Goal: Task Accomplishment & Management: Contribute content

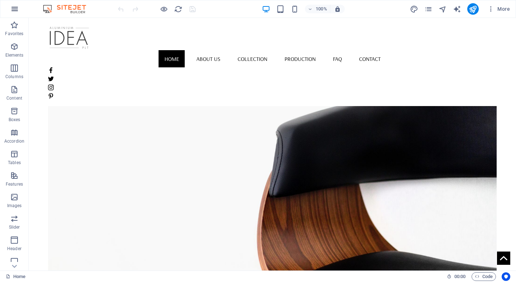
click at [14, 14] on button "button" at bounding box center [14, 8] width 17 height 17
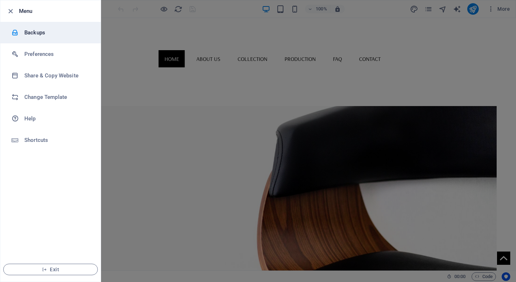
click at [39, 34] on h6 "Backups" at bounding box center [57, 32] width 66 height 9
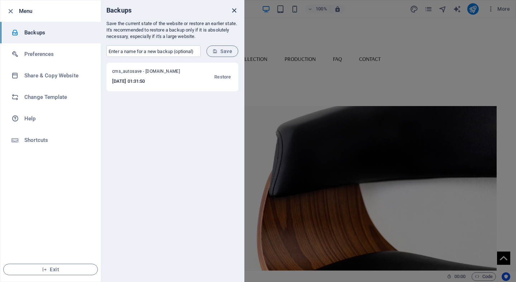
click at [233, 10] on icon "close" at bounding box center [234, 10] width 8 height 8
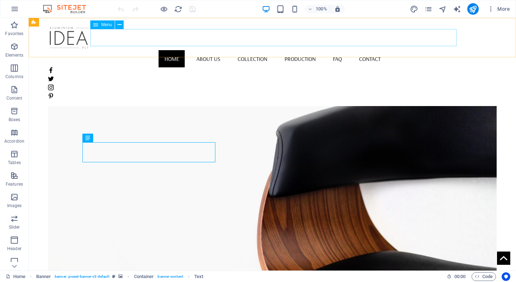
click at [251, 50] on nav "Home About us Collection Production FAQ Contact" at bounding box center [272, 58] width 448 height 17
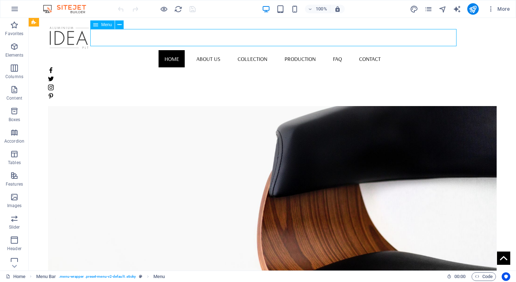
click at [254, 50] on nav "Home About us Collection Production FAQ Contact" at bounding box center [272, 58] width 448 height 17
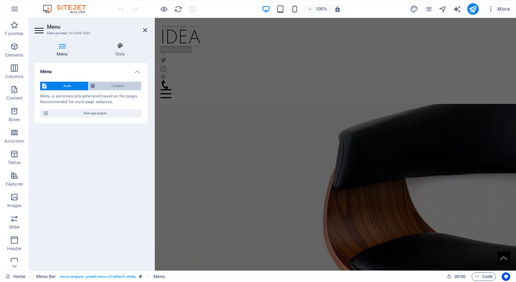
click at [124, 84] on span "Custom" at bounding box center [118, 86] width 42 height 9
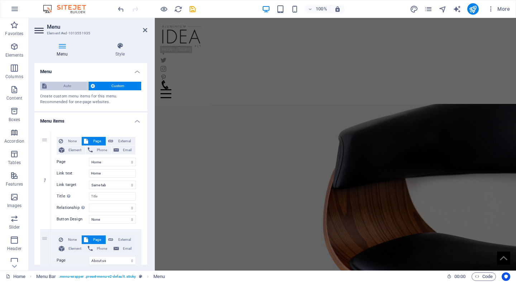
click at [60, 86] on span "Auto" at bounding box center [67, 86] width 37 height 9
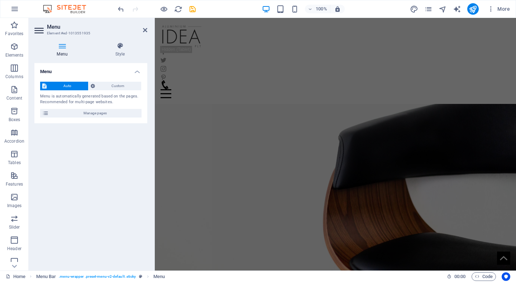
click at [42, 33] on icon at bounding box center [39, 30] width 11 height 11
click at [145, 31] on icon at bounding box center [145, 30] width 4 height 6
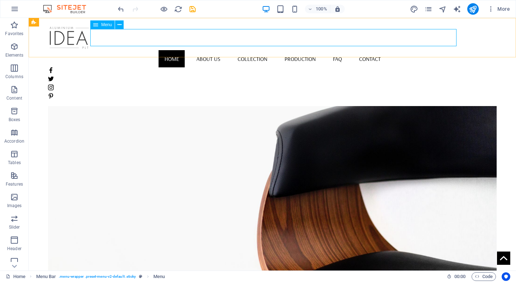
click at [104, 24] on span "Menu" at bounding box center [106, 25] width 11 height 4
click at [118, 26] on icon at bounding box center [119, 25] width 4 height 8
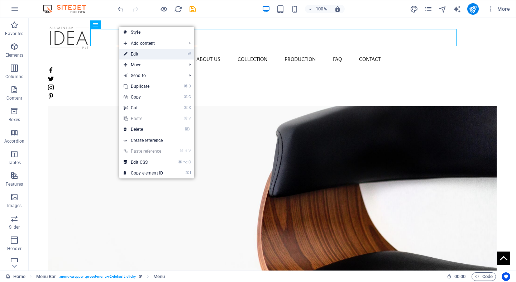
click at [152, 54] on link "⏎ Edit" at bounding box center [143, 54] width 48 height 11
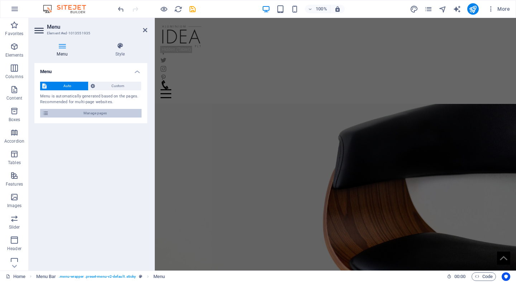
click at [96, 114] on span "Manage pages" at bounding box center [95, 113] width 88 height 9
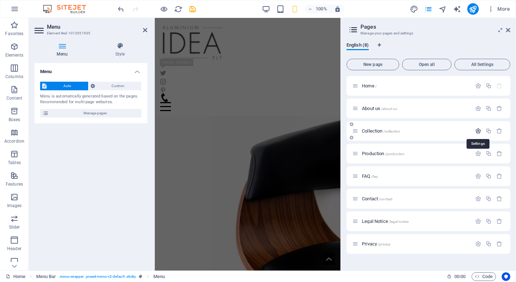
click at [478, 132] on icon "button" at bounding box center [478, 131] width 6 height 6
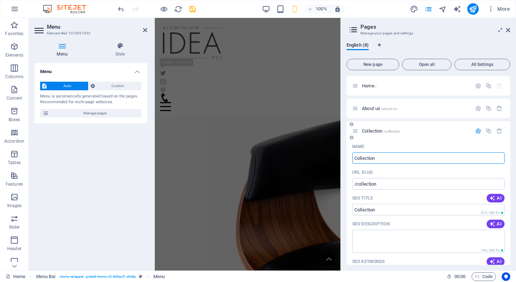
click at [361, 161] on input "Collection" at bounding box center [428, 157] width 152 height 11
type input "Galler"
type input "/galler"
type input "Gallery"
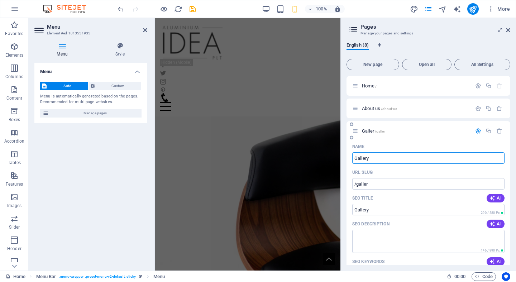
type input "/gallery"
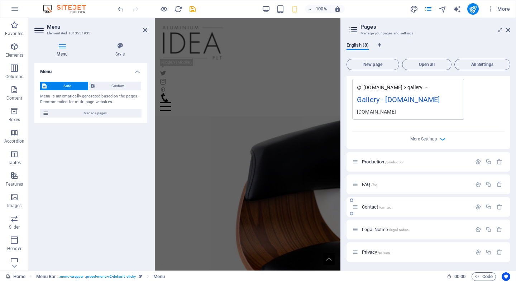
scroll to position [268, 0]
click at [497, 252] on icon "button" at bounding box center [499, 252] width 6 height 6
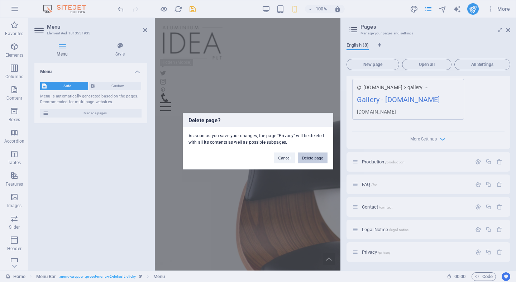
click at [315, 158] on button "Delete page" at bounding box center [312, 157] width 30 height 11
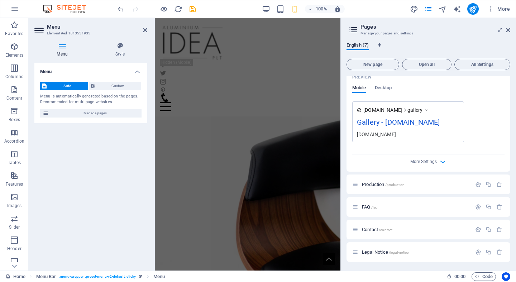
scroll to position [246, 0]
click at [418, 259] on div "Legal Notice /legal-notice" at bounding box center [428, 252] width 164 height 20
click at [376, 255] on div "Legal Notice /legal-notice" at bounding box center [411, 252] width 119 height 8
click at [496, 254] on icon "button" at bounding box center [499, 252] width 6 height 6
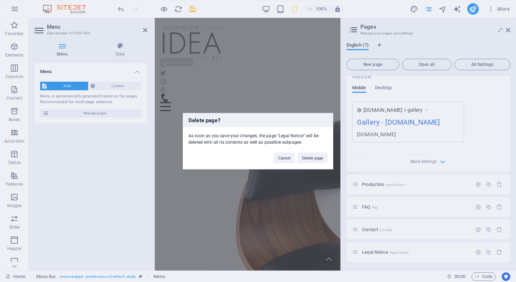
click at [507, 29] on div "Delete page? As soon as you save your changes, the page "Legal Notice" will be …" at bounding box center [258, 141] width 516 height 282
click at [431, 58] on div "Delete page? As soon as you save your changes, the page "Legal Notice" will be …" at bounding box center [258, 141] width 516 height 282
click at [280, 159] on button "Cancel" at bounding box center [284, 157] width 21 height 11
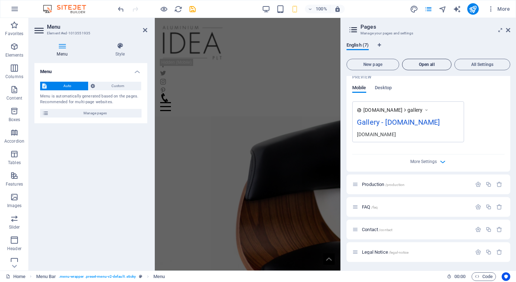
click at [425, 60] on button "Open all" at bounding box center [426, 64] width 49 height 11
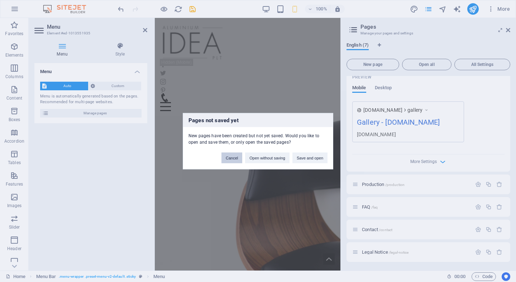
click at [230, 158] on button "Cancel" at bounding box center [231, 157] width 21 height 11
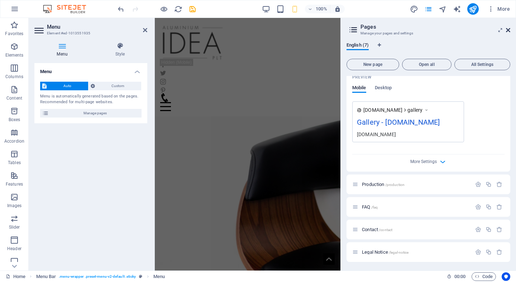
click at [507, 29] on icon at bounding box center [507, 30] width 4 height 6
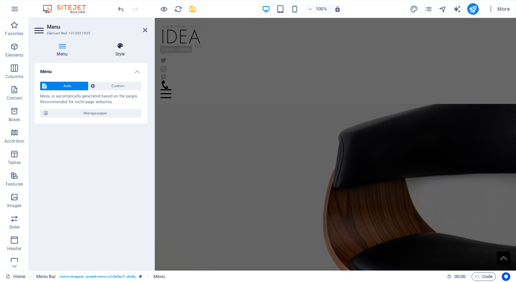
click at [112, 55] on h4 "Style" at bounding box center [120, 49] width 54 height 15
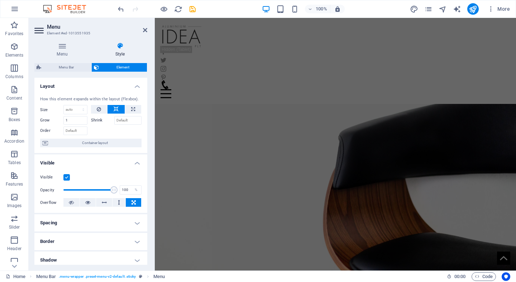
scroll to position [0, 0]
click at [144, 28] on icon at bounding box center [145, 30] width 4 height 6
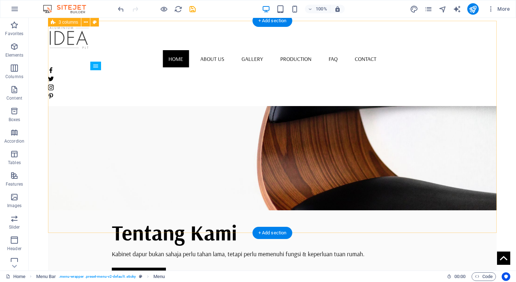
scroll to position [16, 0]
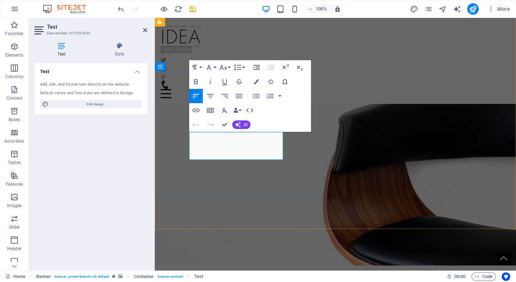
click at [250, 217] on figure at bounding box center [335, 151] width 361 height 227
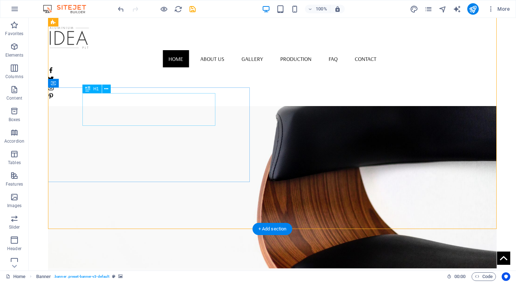
click at [105, 90] on icon at bounding box center [106, 89] width 4 height 8
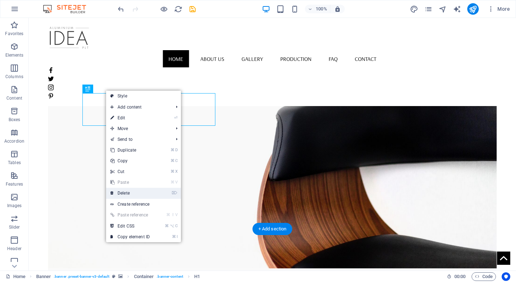
click at [133, 194] on link "⌦ Delete" at bounding box center [130, 193] width 48 height 11
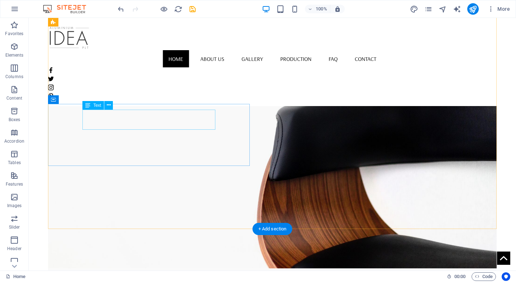
click at [165, 274] on div "Kabinet dapur bukan sahaja perlu tahan lama, tetapi perlu memenuhi fungsi & kep…" at bounding box center [272, 279] width 321 height 10
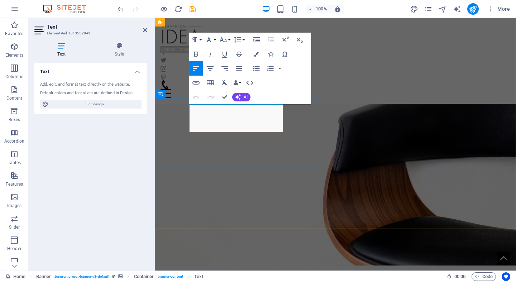
click at [224, 271] on p "Kabinet dapur bukan sahaja perlu tahan lama, tetapi perlu memenuhi fungsi & kep…" at bounding box center [335, 275] width 292 height 9
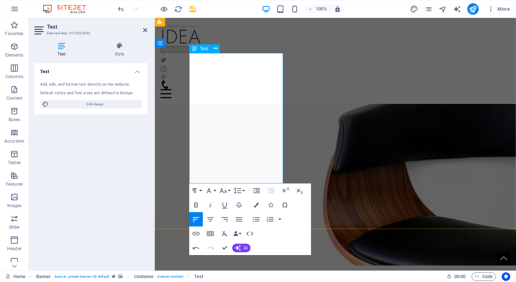
click at [203, 271] on p "meneroka pelbagai aplikasi penggunaan aluminium dalam sektor pembinaan (constru…" at bounding box center [335, 280] width 292 height 19
click at [243, 271] on p "Terokai pelbagai aplikasi penggunaan aluminium dalam sektor pembinaan (construc…" at bounding box center [335, 280] width 292 height 19
click at [267, 271] on p "Terokai pelbagai produk penggunaan aluminium dalam sektor pembinaan (constructi…" at bounding box center [335, 280] width 292 height 19
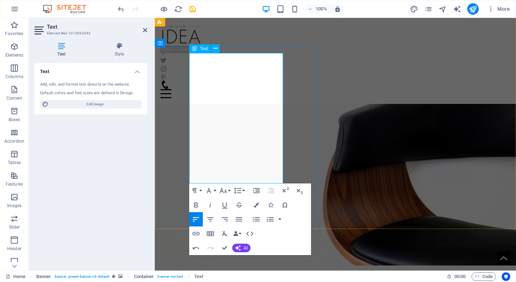
click at [267, 271] on p "Terokai pelbagai produk penggunaan aluminium dalam sektor pembinaan (constructi…" at bounding box center [335, 280] width 292 height 19
drag, startPoint x: 207, startPoint y: 69, endPoint x: 249, endPoint y: 116, distance: 63.6
click at [249, 271] on p "Terokai pelbagai produk aluminium dalam sektor pembinaan (construction) , ubah …" at bounding box center [335, 280] width 292 height 19
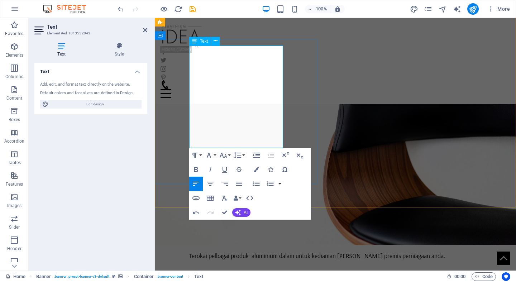
scroll to position [38, 0]
click at [226, 268] on p "Kami menawarkan khidmat fabrikasi [PERSON_NAME] pemasangan aluminium yang meran…" at bounding box center [335, 282] width 292 height 28
drag, startPoint x: 204, startPoint y: 88, endPoint x: 211, endPoint y: 94, distance: 8.9
click at [211, 268] on p "Kami menawarkan khidmat fabrikasi [PERSON_NAME] pemasangan aluminium yang meran…" at bounding box center [335, 282] width 292 height 28
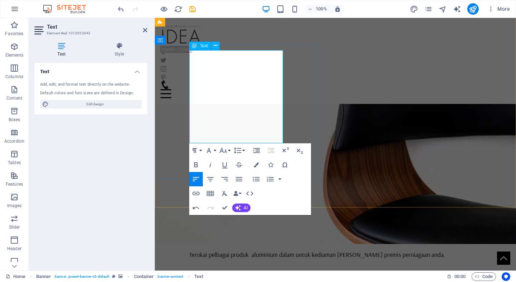
click at [260, 269] on strong "[PERSON_NAME] pemasangan aluminium" at bounding box center [314, 273] width 109 height 8
click at [221, 268] on p "Kami membuat [PERSON_NAME] memasang produk aluminium yang merangkumi pelbagai k…" at bounding box center [335, 282] width 292 height 28
click at [238, 268] on p "Kami membuat [PERSON_NAME] memasang produk aluminium yang merangkumi pelbagai k…" at bounding box center [335, 277] width 292 height 19
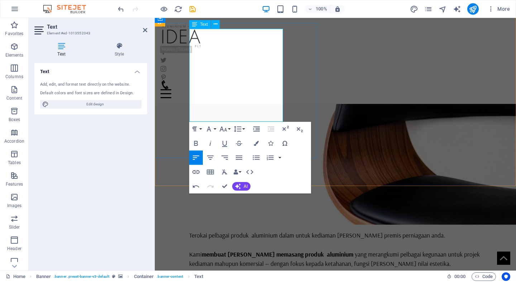
scroll to position [60, 0]
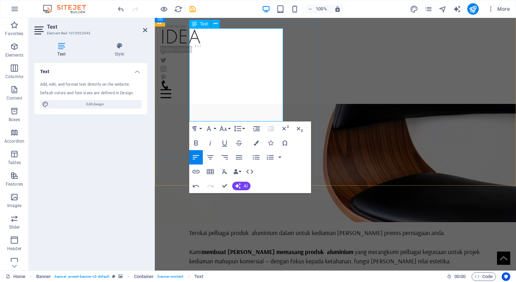
click at [216, 247] on p "Kami membuat [PERSON_NAME] memasang produk aluminium yang merangkumi pelbagai k…" at bounding box center [335, 256] width 292 height 19
drag, startPoint x: 238, startPoint y: 100, endPoint x: 216, endPoint y: 90, distance: 25.0
click at [216, 247] on p "Kami membuat [PERSON_NAME] memasang produk aluminium untuk pelbagai kegunaan un…" at bounding box center [335, 256] width 292 height 19
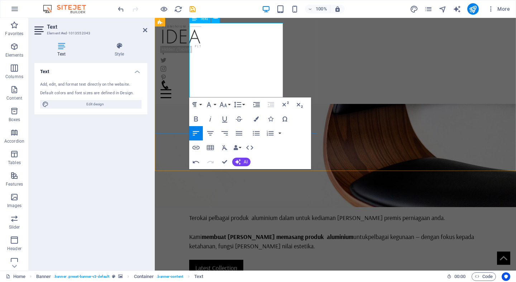
scroll to position [76, 0]
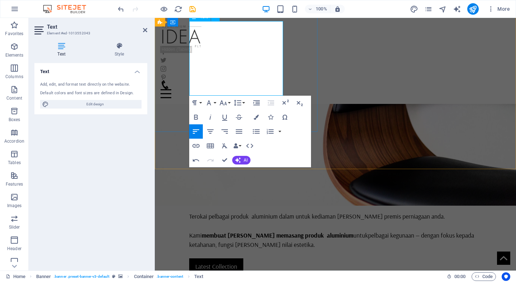
click at [274, 221] on p at bounding box center [335, 225] width 292 height 9
click at [332, 58] on figure at bounding box center [335, 91] width 361 height 227
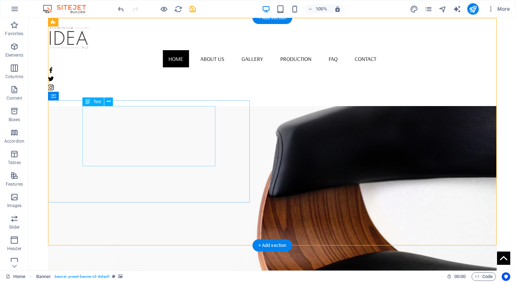
scroll to position [0, 0]
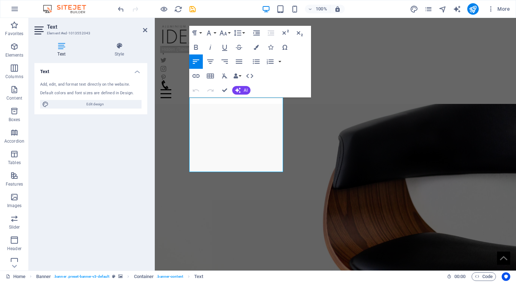
click at [278, 218] on figure at bounding box center [335, 167] width 361 height 227
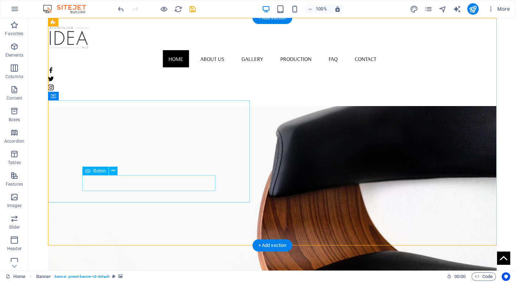
click at [113, 171] on icon at bounding box center [113, 171] width 4 height 8
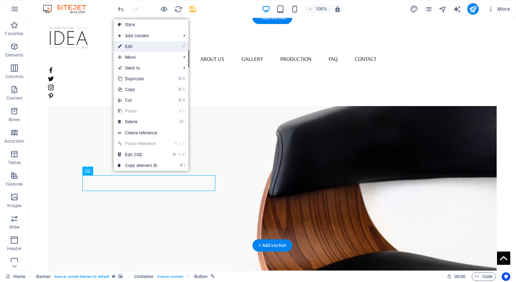
click at [166, 45] on li "⏎ Edit" at bounding box center [150, 46] width 75 height 11
click at [153, 47] on link "⏎ Edit" at bounding box center [137, 46] width 48 height 11
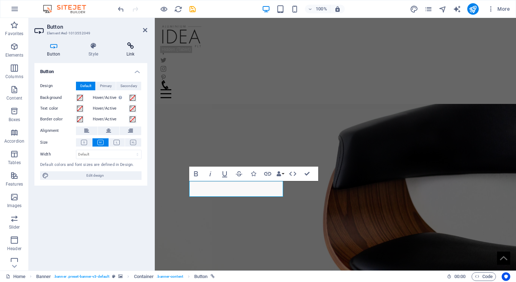
click at [129, 51] on h4 "Link" at bounding box center [130, 49] width 34 height 15
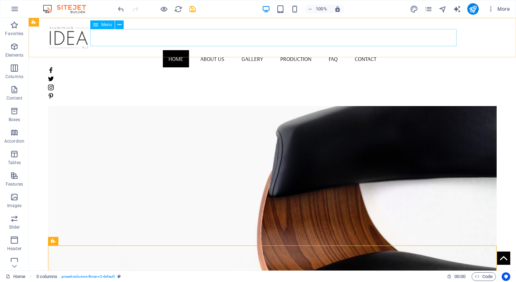
click at [219, 50] on nav "Home About us Gallery Production FAQ Contact" at bounding box center [272, 58] width 448 height 17
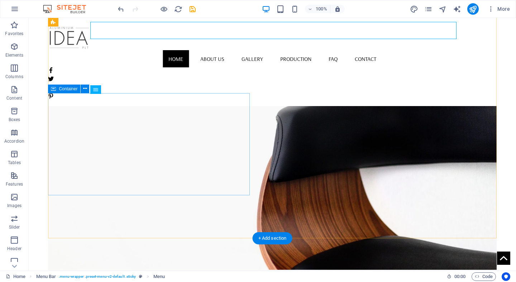
scroll to position [6, 0]
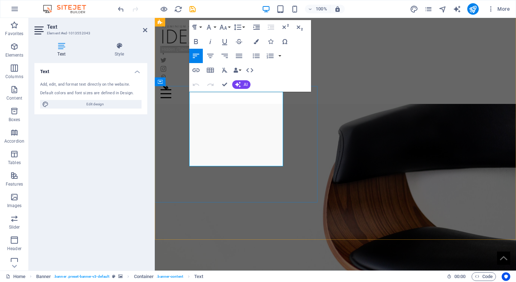
click at [195, 281] on p "Terokai pelbagai produk aluminium dalam untuk kediaman [PERSON_NAME] premis per…" at bounding box center [335, 286] width 292 height 9
click at [325, 83] on figure at bounding box center [335, 162] width 361 height 227
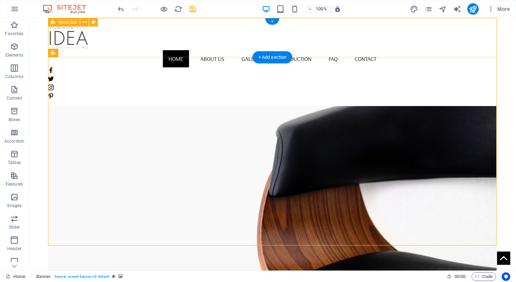
scroll to position [0, 0]
click at [218, 50] on nav "Home About us Gallery Production FAQ Contact" at bounding box center [272, 58] width 448 height 17
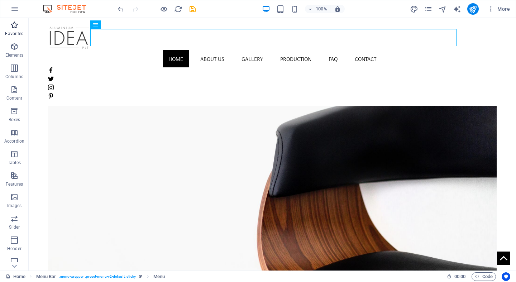
click at [14, 26] on icon "button" at bounding box center [14, 25] width 9 height 9
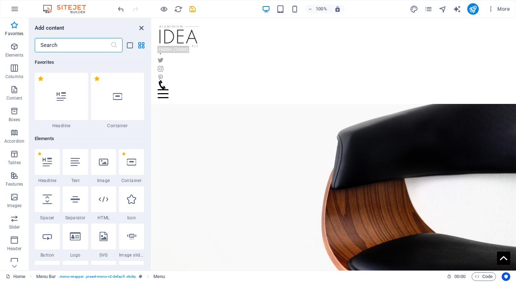
click at [142, 29] on icon "close panel" at bounding box center [141, 28] width 8 height 8
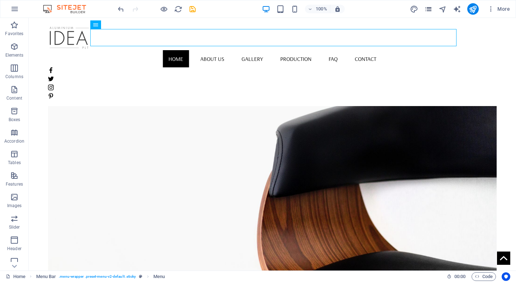
click at [430, 11] on icon "pages" at bounding box center [428, 9] width 8 height 8
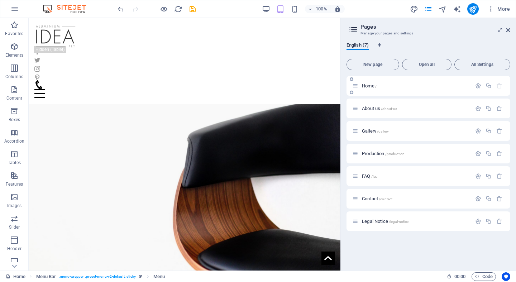
click at [396, 83] on div "Home /" at bounding box center [411, 86] width 119 height 8
click at [389, 110] on span "/about-us" at bounding box center [389, 109] width 16 height 4
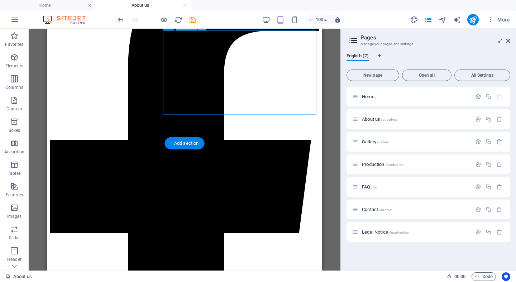
scroll to position [174, 0]
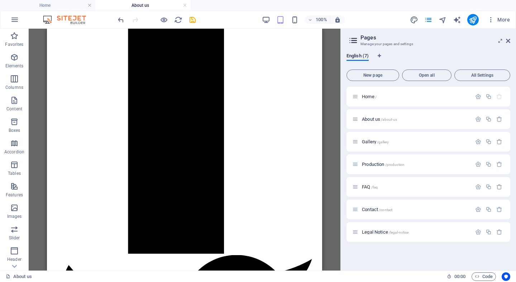
scroll to position [380, 0]
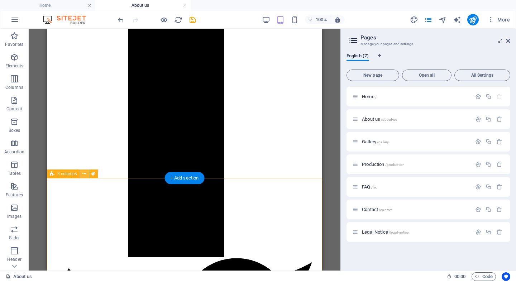
click at [83, 175] on icon at bounding box center [84, 174] width 4 height 8
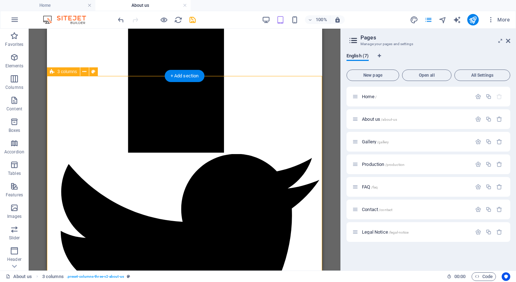
scroll to position [482, 0]
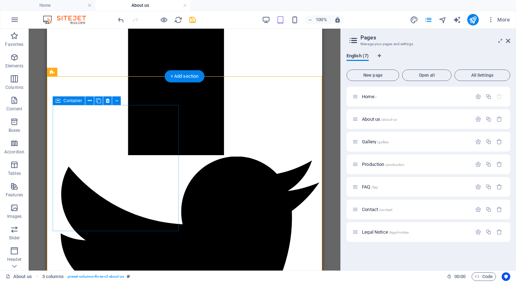
click at [93, 103] on button at bounding box center [95, 100] width 9 height 9
click at [108, 100] on icon at bounding box center [108, 101] width 4 height 8
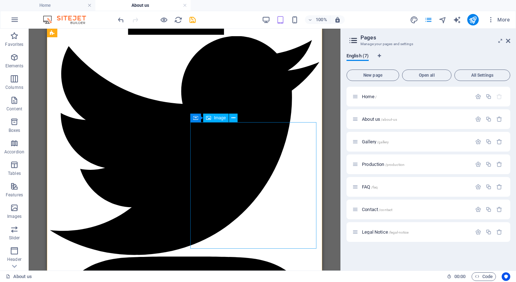
scroll to position [603, 0]
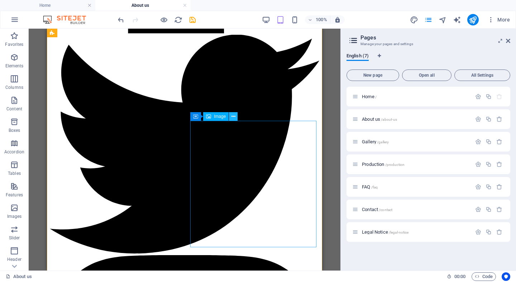
click at [236, 117] on button at bounding box center [233, 116] width 9 height 9
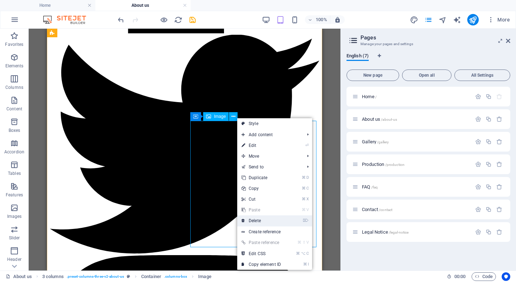
click at [270, 221] on link "⌦ Delete" at bounding box center [261, 220] width 48 height 11
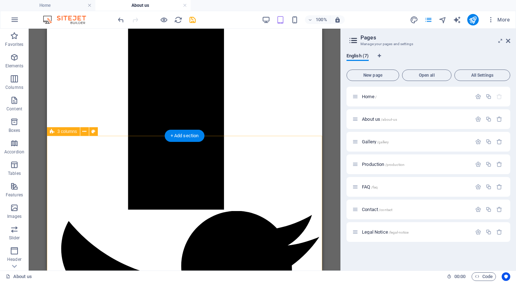
scroll to position [418, 0]
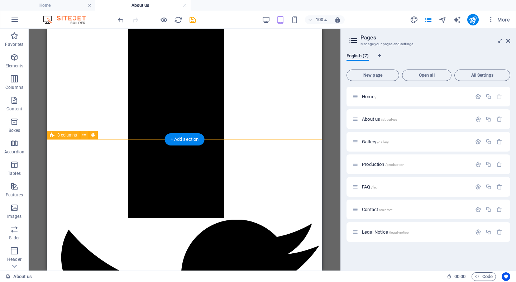
click at [72, 135] on span "3 columns" at bounding box center [67, 135] width 20 height 4
click at [87, 136] on button at bounding box center [84, 135] width 9 height 9
click at [84, 135] on icon at bounding box center [84, 135] width 4 height 8
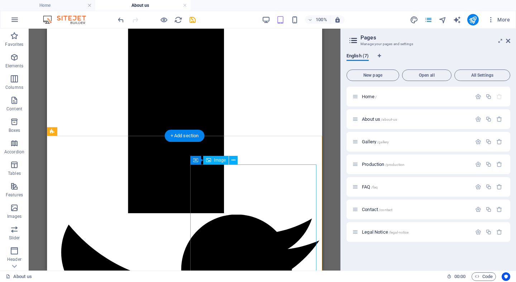
scroll to position [422, 0]
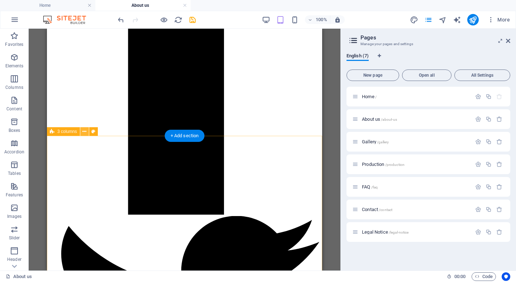
click at [83, 132] on icon at bounding box center [84, 132] width 4 height 8
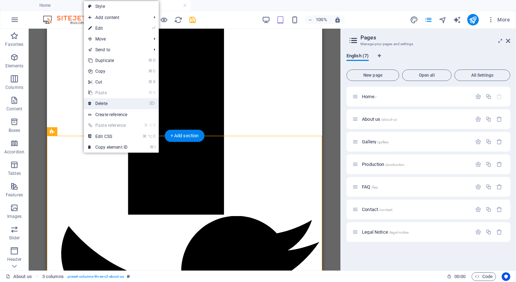
click at [126, 100] on link "⌦ Delete" at bounding box center [108, 103] width 48 height 11
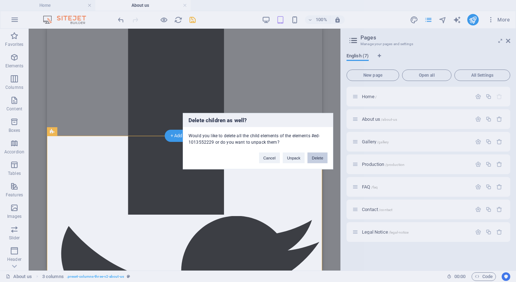
click at [316, 160] on button "Delete" at bounding box center [317, 157] width 20 height 11
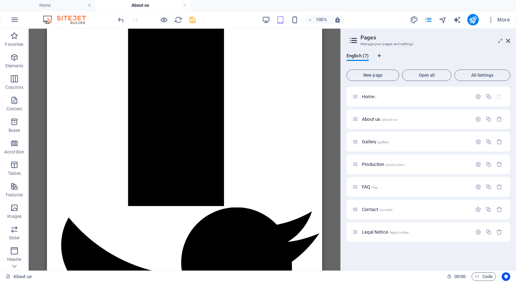
scroll to position [430, 0]
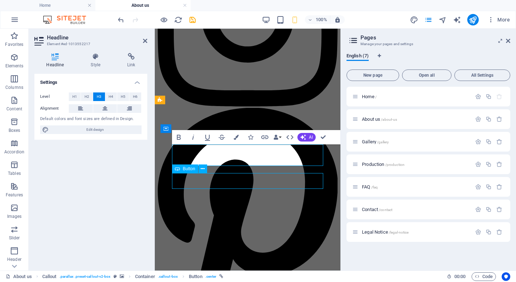
scroll to position [489, 0]
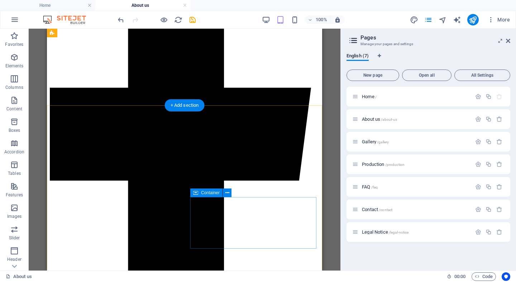
scroll to position [218, 0]
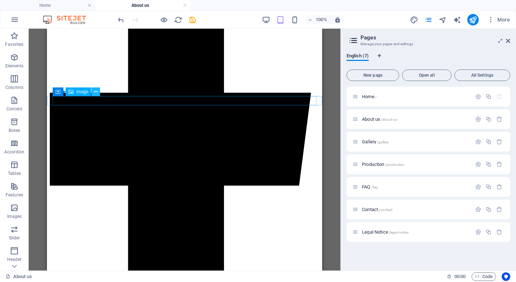
click at [93, 91] on button at bounding box center [95, 91] width 9 height 9
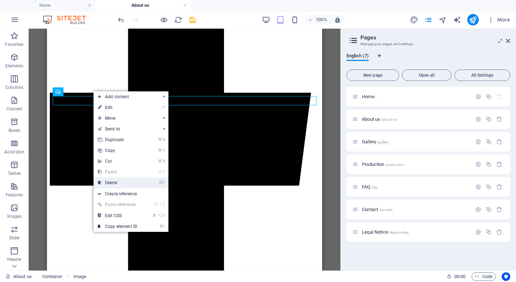
click at [126, 185] on link "⌦ Delete" at bounding box center [117, 182] width 48 height 11
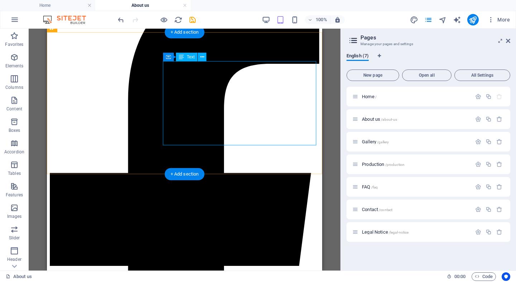
scroll to position [142, 0]
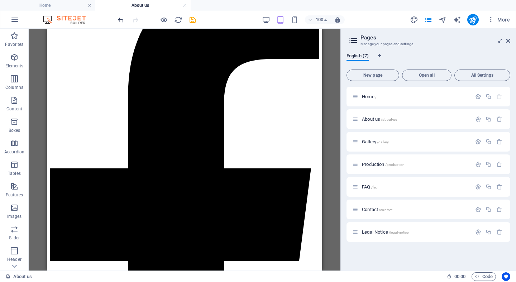
click at [120, 19] on icon "undo" at bounding box center [121, 20] width 8 height 8
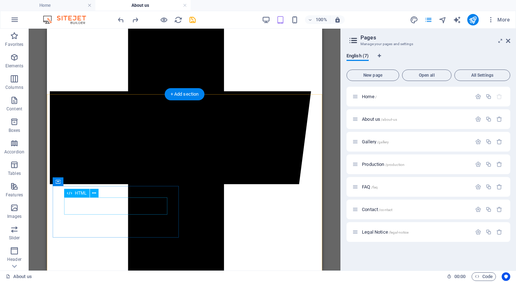
scroll to position [217, 0]
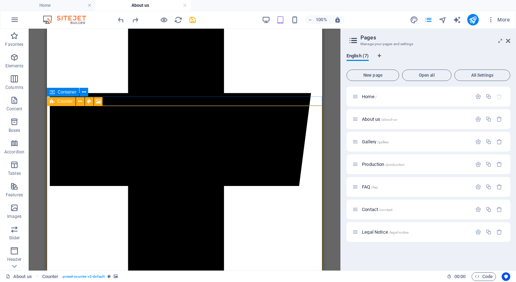
click at [50, 101] on icon at bounding box center [52, 101] width 5 height 9
click at [78, 104] on icon at bounding box center [80, 102] width 4 height 8
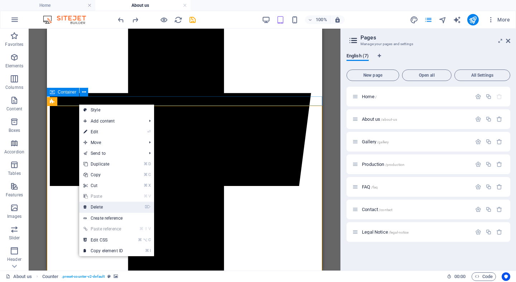
click at [112, 205] on link "⌦ Delete" at bounding box center [103, 207] width 48 height 11
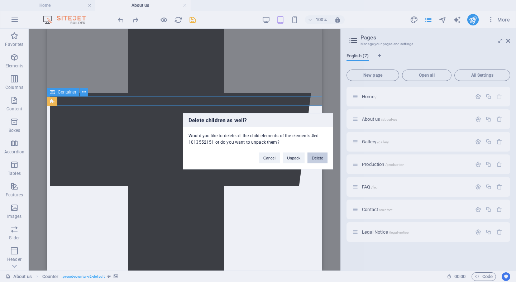
click at [320, 157] on button "Delete" at bounding box center [317, 157] width 20 height 11
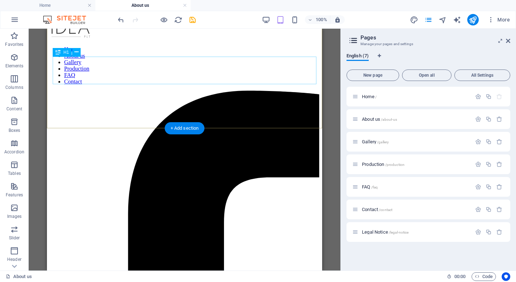
scroll to position [49, 0]
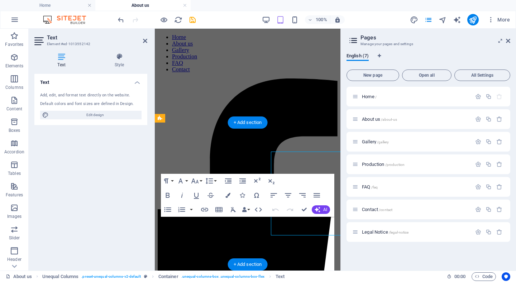
click at [240, 192] on button "Icons" at bounding box center [242, 195] width 14 height 14
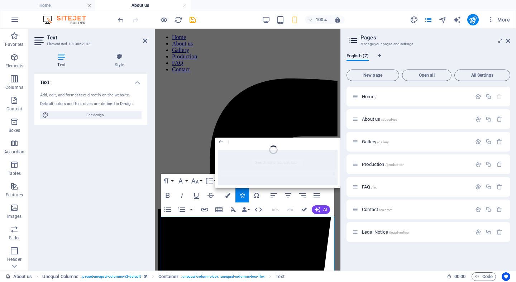
click at [513, 41] on aside "Pages Manage your pages and settings English (7) New page Open all All Settings…" at bounding box center [427, 150] width 175 height 242
click at [508, 41] on icon at bounding box center [507, 41] width 4 height 6
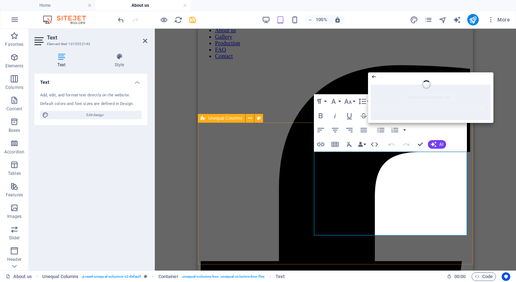
click at [376, 73] on icon "button" at bounding box center [374, 76] width 6 height 9
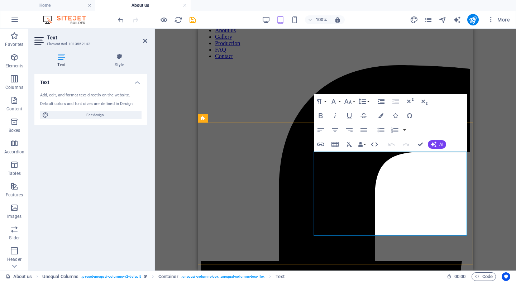
click at [440, 146] on span "AI" at bounding box center [441, 144] width 4 height 4
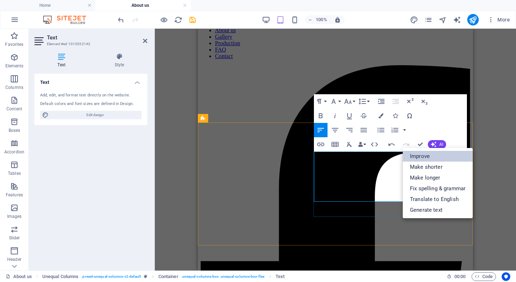
click at [430, 155] on link "Improve" at bounding box center [437, 156] width 70 height 11
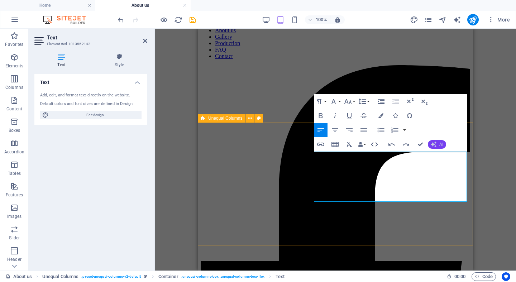
click at [440, 144] on span "AI" at bounding box center [441, 144] width 4 height 4
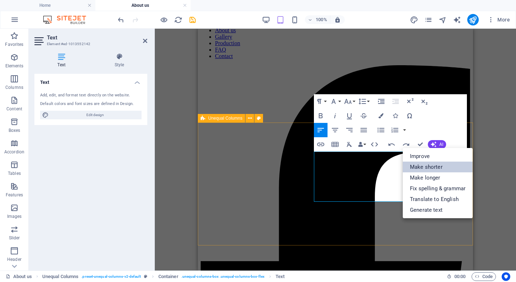
click at [439, 166] on link "Make shorter" at bounding box center [437, 166] width 70 height 11
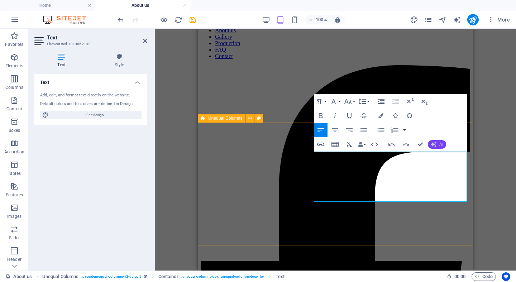
click at [437, 145] on button "AI" at bounding box center [436, 144] width 18 height 9
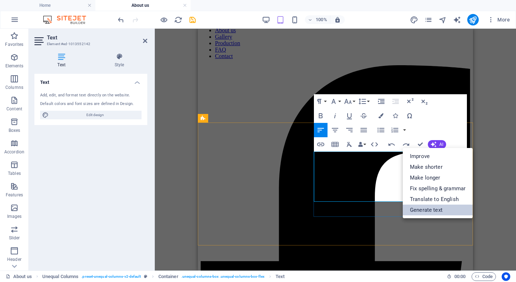
click at [453, 207] on link "Generate text" at bounding box center [437, 209] width 70 height 11
select select "English"
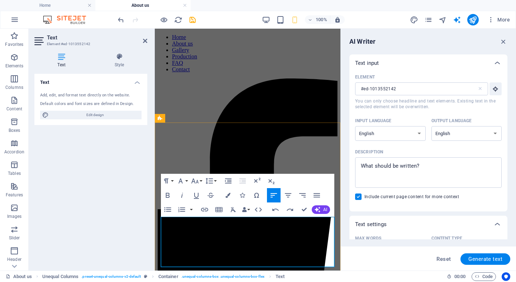
scroll to position [0, 0]
click at [503, 41] on icon "button" at bounding box center [503, 42] width 8 height 8
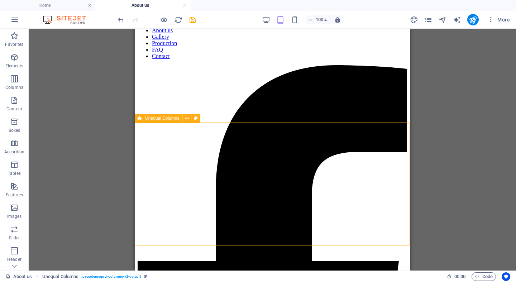
click at [479, 178] on div "Drag here to replace the existing content. Press “Ctrl” if you want to create a…" at bounding box center [272, 150] width 487 height 242
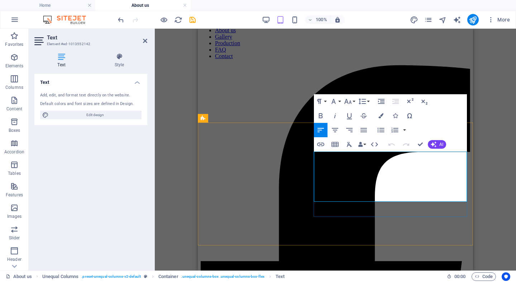
click at [335, 103] on icon "button" at bounding box center [333, 101] width 4 height 5
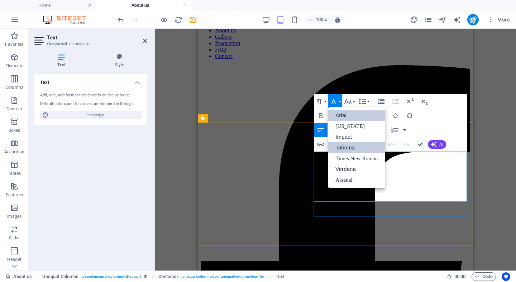
click at [348, 146] on link "Tahoma" at bounding box center [356, 147] width 57 height 11
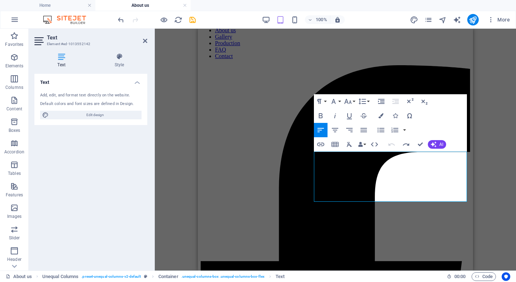
click at [480, 155] on div "Drag here to replace the existing content. Press “Ctrl” if you want to create a…" at bounding box center [335, 150] width 361 height 242
click at [183, 73] on div "Drag here to replace the existing content. Press “Ctrl” if you want to create a…" at bounding box center [335, 150] width 361 height 242
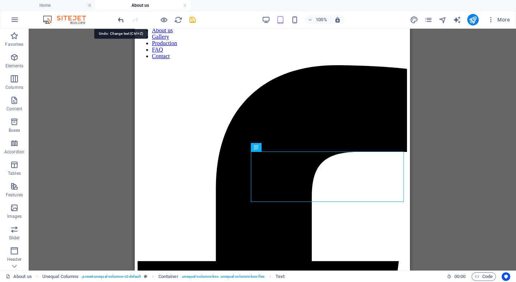
click at [121, 20] on icon "undo" at bounding box center [121, 20] width 8 height 8
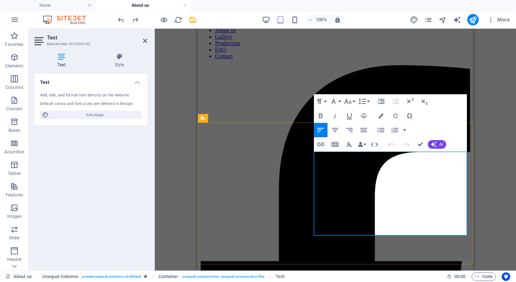
click at [338, 102] on button "Font Family" at bounding box center [335, 101] width 14 height 14
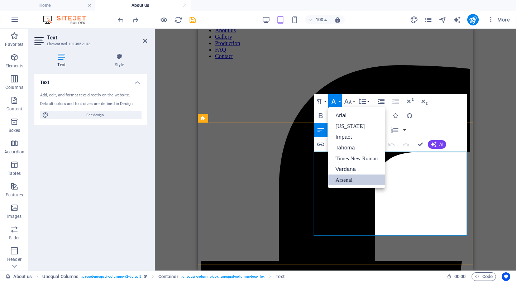
click at [488, 150] on div "Drag here to replace the existing content. Press “Ctrl” if you want to create a…" at bounding box center [335, 150] width 361 height 242
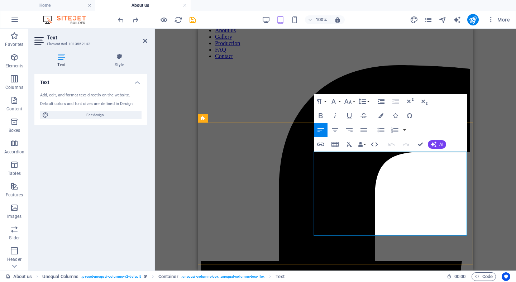
click at [488, 150] on div "Drag here to replace the existing content. Press “Ctrl” if you want to create a…" at bounding box center [335, 150] width 361 height 242
click at [483, 155] on div "Drag here to replace the existing content. Press “Ctrl” if you want to create a…" at bounding box center [335, 150] width 361 height 242
click at [183, 134] on div "Drag here to replace the existing content. Press “Ctrl” if you want to create a…" at bounding box center [335, 150] width 361 height 242
click at [110, 115] on span "Edit design" at bounding box center [95, 115] width 88 height 9
select select "rem"
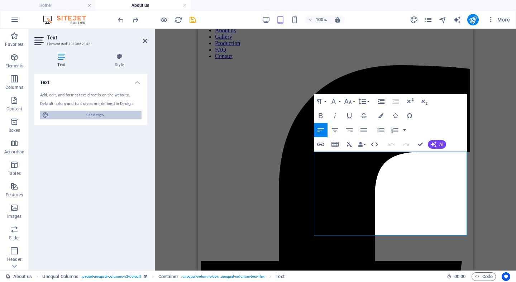
select select "400"
select select "px"
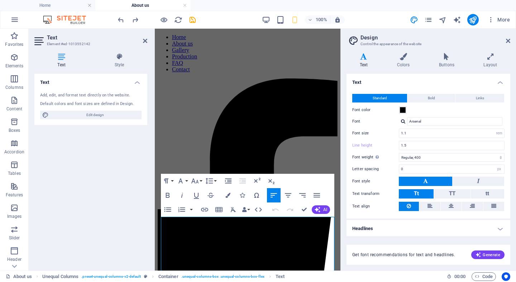
click at [61, 59] on icon at bounding box center [61, 56] width 54 height 7
click at [124, 58] on icon at bounding box center [119, 56] width 56 height 7
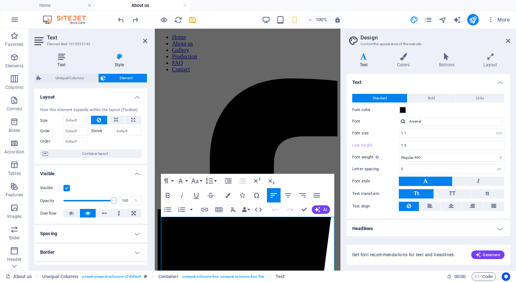
click at [58, 59] on icon at bounding box center [61, 56] width 54 height 7
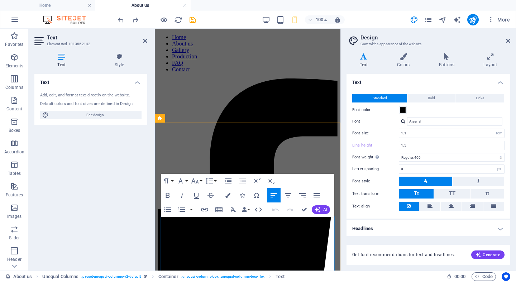
click at [508, 43] on icon at bounding box center [507, 41] width 4 height 6
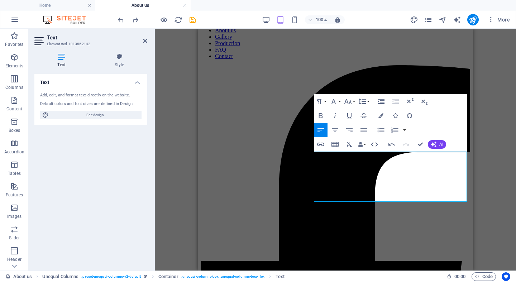
click at [482, 158] on div "Drag here to replace the existing content. Press “Ctrl” if you want to create a…" at bounding box center [335, 150] width 361 height 242
click at [147, 43] on aside "Text Element #ed-1013552142 Text Style Text Add, edit, and format text directly…" at bounding box center [92, 150] width 126 height 242
click at [142, 39] on h2 "Text" at bounding box center [97, 37] width 100 height 6
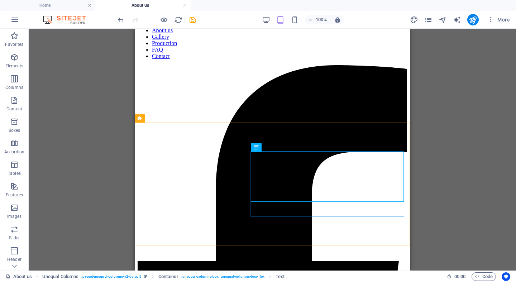
click at [429, 176] on div "Drag here to replace the existing content. Press “Ctrl” if you want to create a…" at bounding box center [272, 150] width 487 height 242
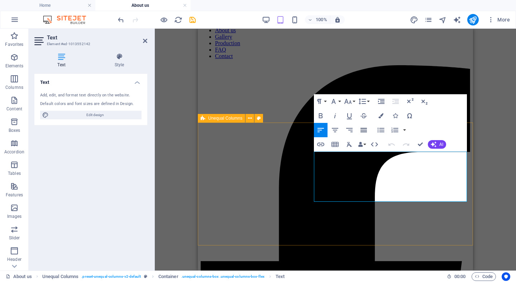
click at [367, 131] on icon "button" at bounding box center [363, 130] width 9 height 9
click at [363, 131] on icon "button" at bounding box center [363, 130] width 9 height 9
click at [332, 104] on icon "button" at bounding box center [333, 101] width 9 height 9
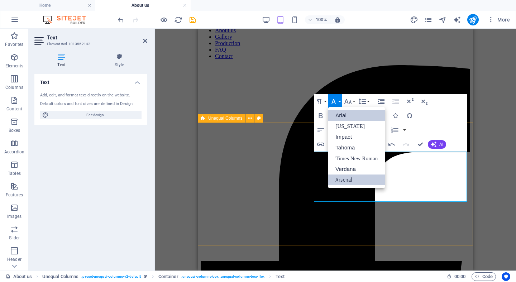
click at [355, 177] on link "Arsenal" at bounding box center [356, 179] width 57 height 11
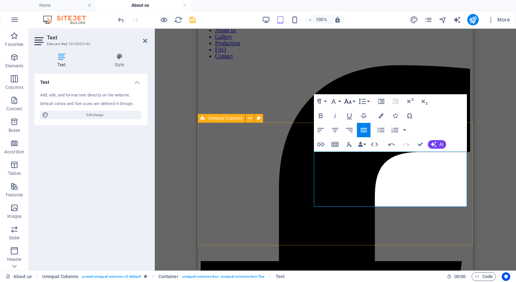
click at [348, 99] on icon "button" at bounding box center [347, 101] width 9 height 9
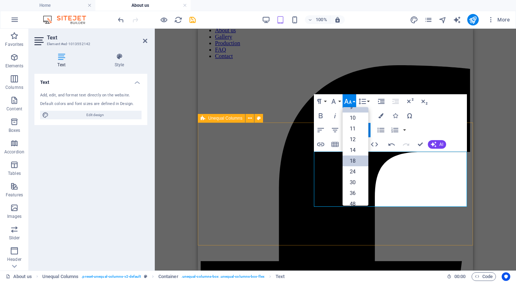
click at [359, 159] on link "18" at bounding box center [355, 160] width 26 height 11
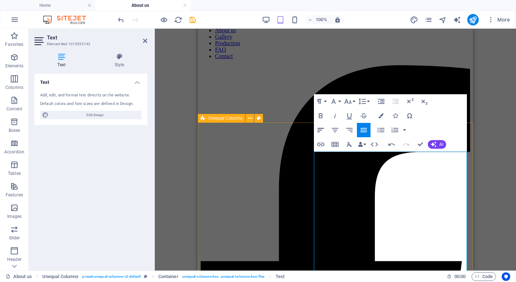
click at [316, 135] on button "Align Left" at bounding box center [321, 130] width 14 height 14
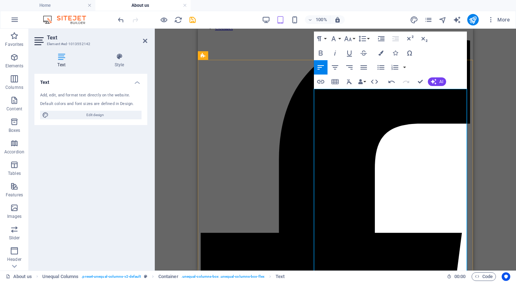
scroll to position [63, 0]
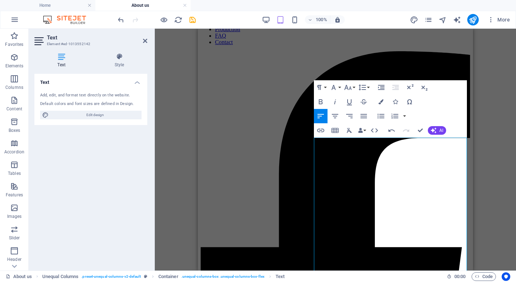
click at [498, 205] on div "Drag here to replace the existing content. Press “Ctrl” if you want to create a…" at bounding box center [335, 150] width 361 height 242
click at [443, 131] on span "AI" at bounding box center [441, 130] width 4 height 4
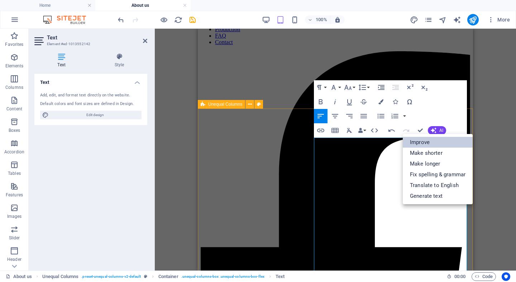
click at [419, 141] on link "Improve" at bounding box center [437, 142] width 70 height 11
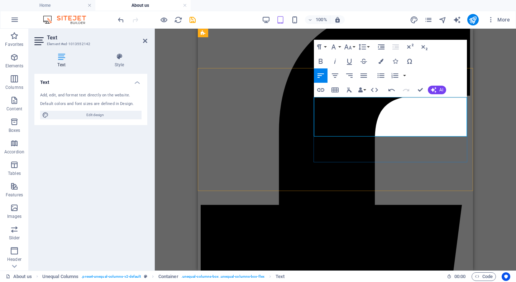
scroll to position [101, 0]
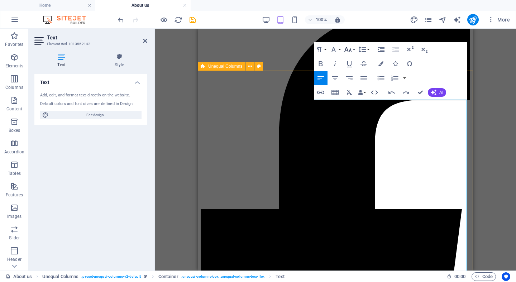
click at [350, 47] on icon "button" at bounding box center [347, 49] width 9 height 9
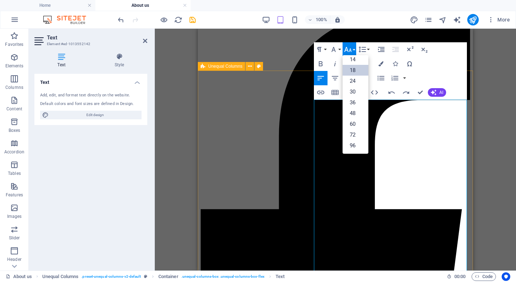
scroll to position [58, 0]
click at [490, 118] on div "Drag here to replace the existing content. Press “Ctrl” if you want to create a…" at bounding box center [335, 150] width 361 height 242
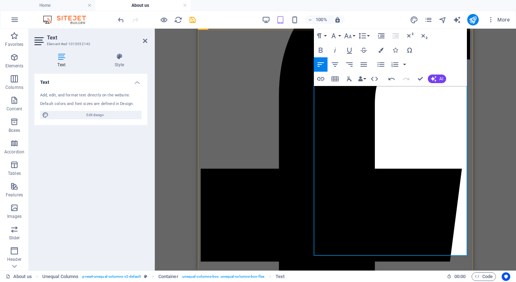
scroll to position [142, 0]
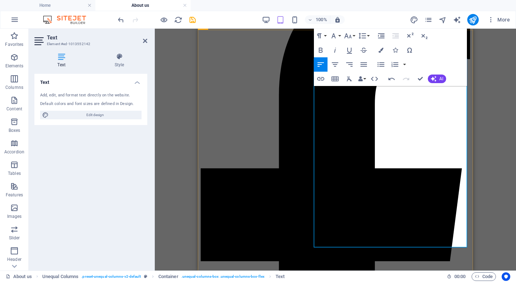
click at [334, 49] on icon "button" at bounding box center [334, 50] width 9 height 9
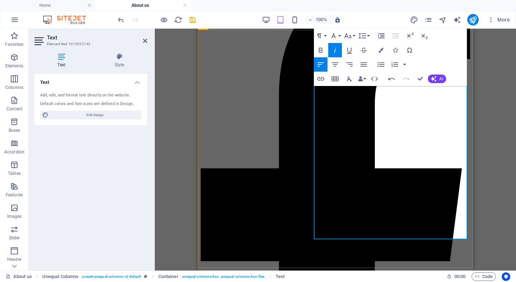
click at [335, 48] on icon "button" at bounding box center [334, 50] width 9 height 9
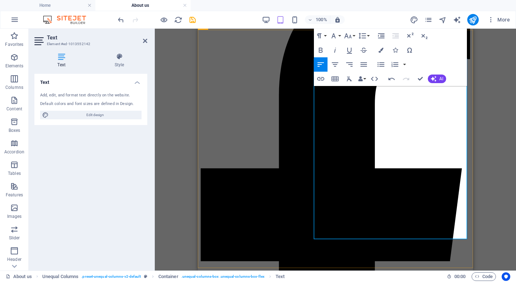
drag, startPoint x: 316, startPoint y: 160, endPoint x: 352, endPoint y: 162, distance: 35.8
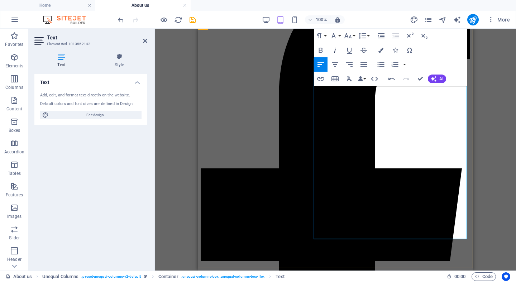
click at [334, 52] on icon "button" at bounding box center [335, 50] width 2 height 5
drag, startPoint x: 441, startPoint y: 162, endPoint x: 349, endPoint y: 169, distance: 92.3
click at [336, 50] on icon "button" at bounding box center [334, 50] width 9 height 9
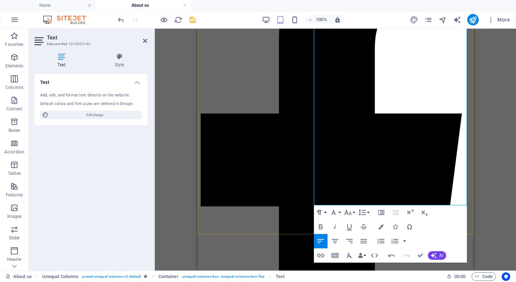
scroll to position [206, 0]
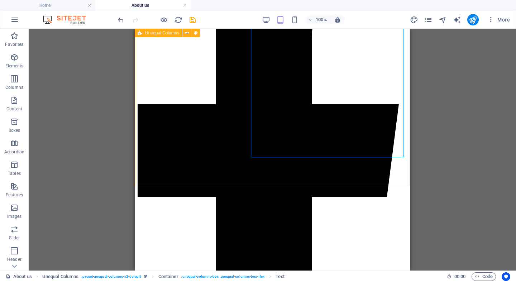
click at [451, 171] on div "Drag here to replace the existing content. Press “Ctrl” if you want to create a…" at bounding box center [272, 150] width 487 height 242
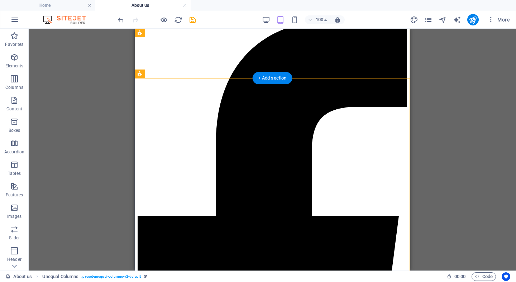
scroll to position [95, 0]
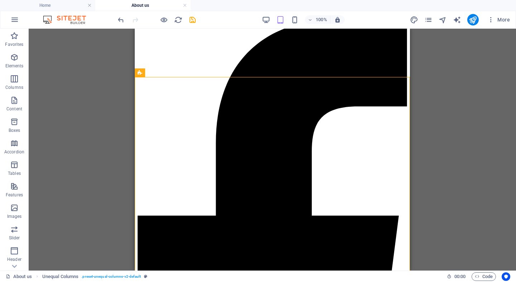
click at [456, 127] on div "Drag here to replace the existing content. Press “Ctrl” if you want to create a…" at bounding box center [272, 150] width 487 height 242
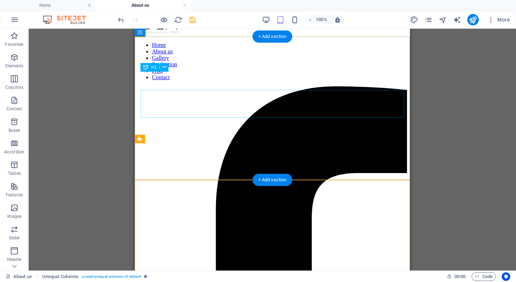
scroll to position [29, 0]
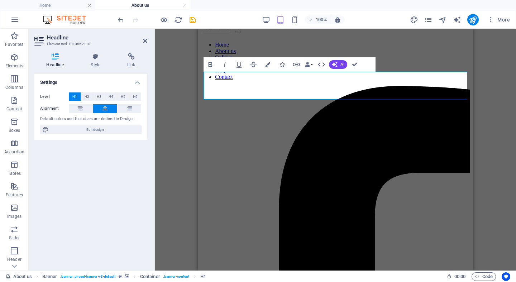
click at [485, 136] on div "H1 Banner Container Text Unequal Columns Container Text Container Container Cou…" at bounding box center [335, 150] width 361 height 242
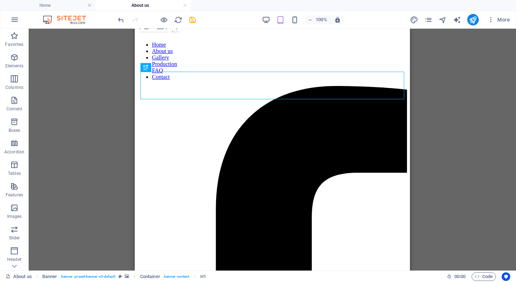
click at [436, 167] on div "H1 Banner Container Text Unequal Columns Text Container Container Counter HTML …" at bounding box center [272, 150] width 487 height 242
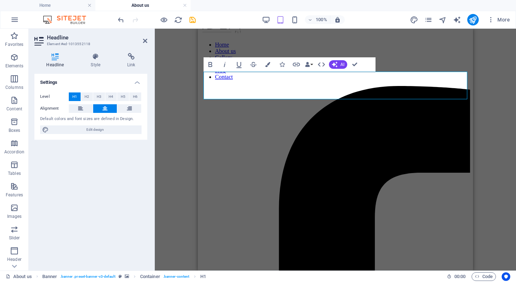
click at [480, 142] on div "H1 Banner Container Text Unequal Columns Text Container Container Counter HTML …" at bounding box center [335, 150] width 361 height 242
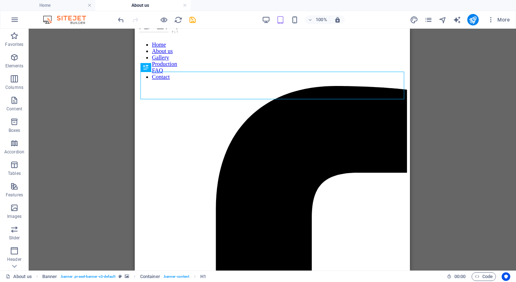
click at [448, 198] on div "H1 Banner Container Text Unequal Columns Text Container Container Counter HTML …" at bounding box center [272, 150] width 487 height 242
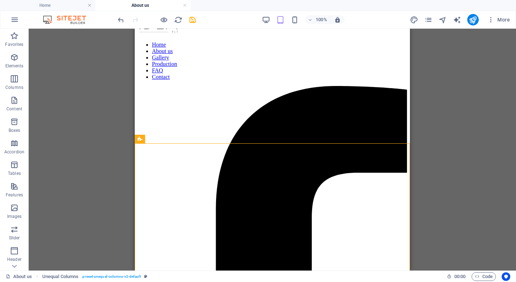
click at [449, 170] on div "H1 Banner Container Text Unequal Columns Text Container Container Counter HTML …" at bounding box center [272, 150] width 487 height 242
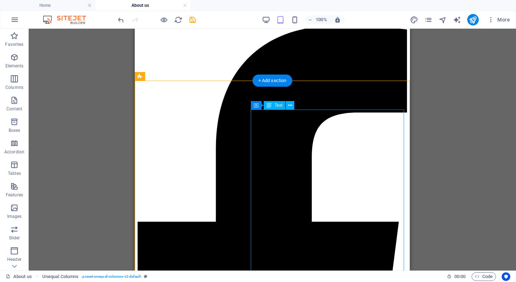
scroll to position [91, 0]
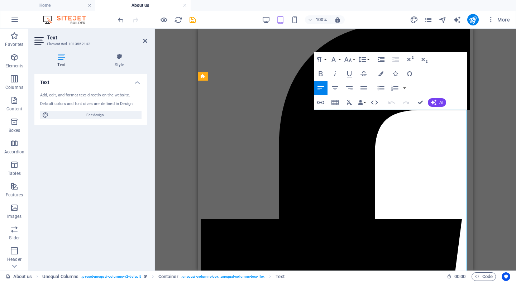
click at [364, 87] on icon "button" at bounding box center [363, 88] width 9 height 9
click at [501, 152] on div "Drag here to replace the existing content. Press “Ctrl” if you want to create a…" at bounding box center [335, 150] width 361 height 242
click at [484, 151] on div "Drag here to replace the existing content. Press “Ctrl” if you want to create a…" at bounding box center [335, 150] width 361 height 242
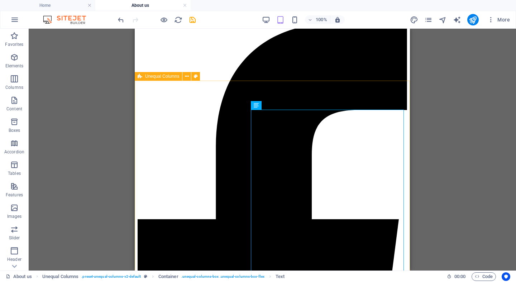
click at [443, 157] on div "Drag here to replace the existing content. Press “Ctrl” if you want to create a…" at bounding box center [272, 150] width 487 height 242
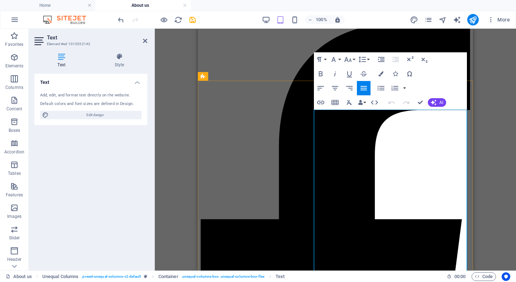
click at [480, 180] on div "Drag here to replace the existing content. Press “Ctrl” if you want to create a…" at bounding box center [335, 150] width 361 height 242
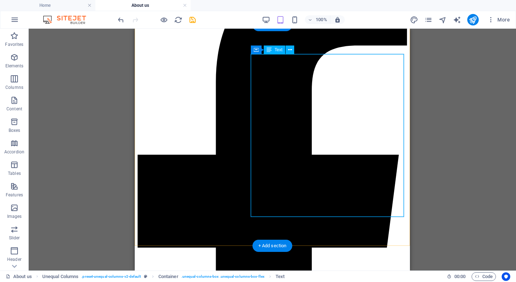
scroll to position [158, 0]
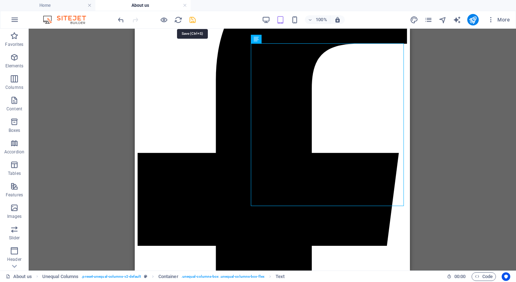
click at [193, 19] on icon "save" at bounding box center [192, 20] width 8 height 8
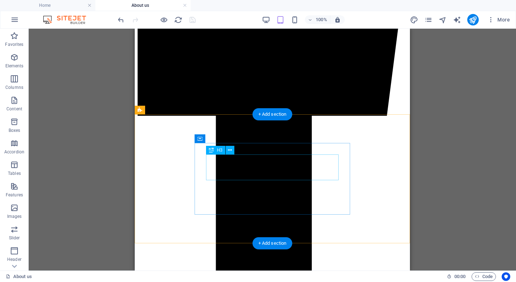
scroll to position [287, 0]
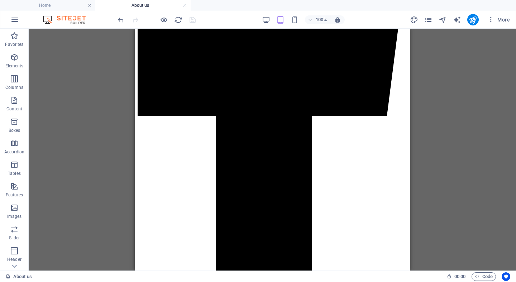
click at [434, 114] on div "Drag here to replace the existing content. Press “Ctrl” if you want to create a…" at bounding box center [272, 150] width 487 height 242
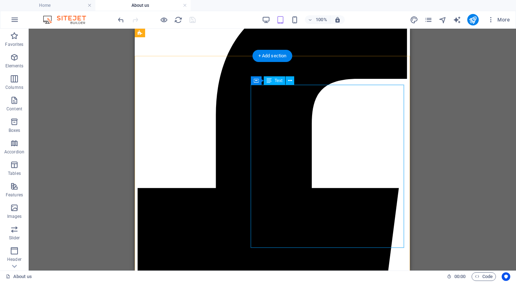
scroll to position [116, 0]
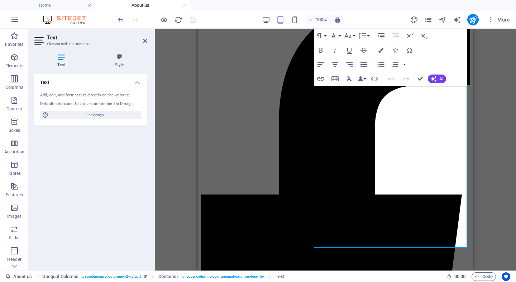
click at [489, 111] on div "Drag here to replace the existing content. Press “Ctrl” if you want to create a…" at bounding box center [335, 150] width 361 height 242
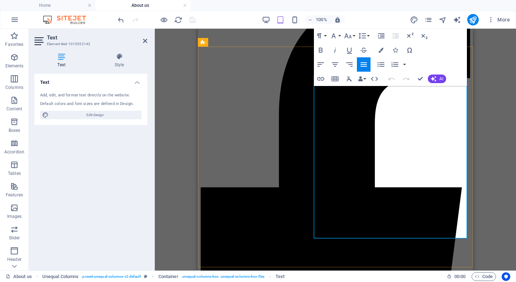
scroll to position [125, 0]
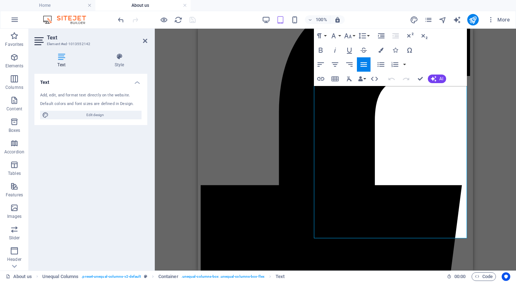
click at [499, 115] on div "Drag here to replace the existing content. Press “Ctrl” if you want to create a…" at bounding box center [335, 150] width 361 height 242
drag, startPoint x: 444, startPoint y: 145, endPoint x: 303, endPoint y: 129, distance: 141.3
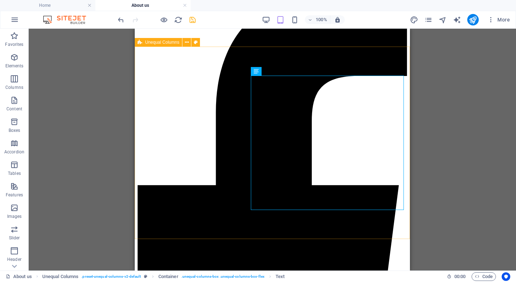
click at [441, 170] on div "Drag here to replace the existing content. Press “Ctrl” if you want to create a…" at bounding box center [272, 150] width 487 height 242
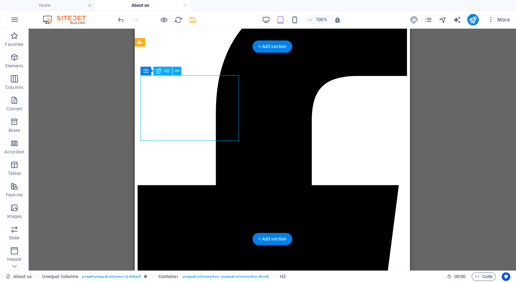
click at [176, 158] on div "Drag here to replace the existing content. Press “Ctrl” if you want to create a…" at bounding box center [272, 150] width 487 height 242
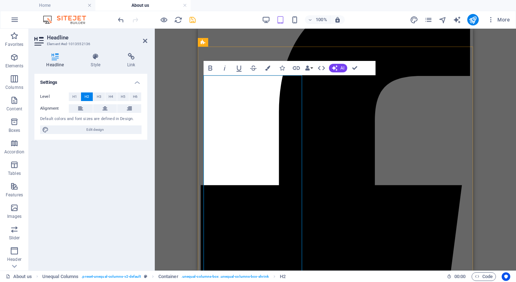
click at [114, 96] on button "H4" at bounding box center [111, 96] width 12 height 9
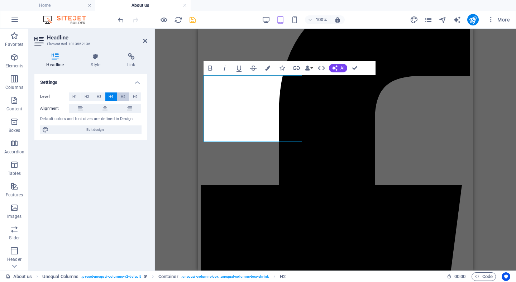
click at [123, 95] on span "H5" at bounding box center [123, 96] width 5 height 9
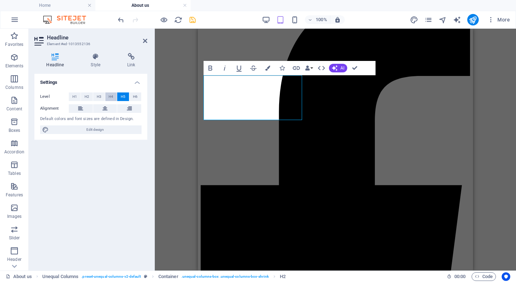
click at [114, 95] on button "H4" at bounding box center [111, 96] width 12 height 9
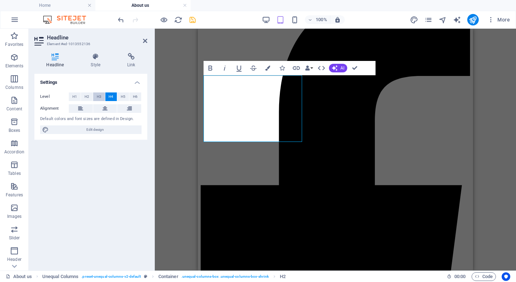
click at [103, 97] on button "H3" at bounding box center [99, 96] width 12 height 9
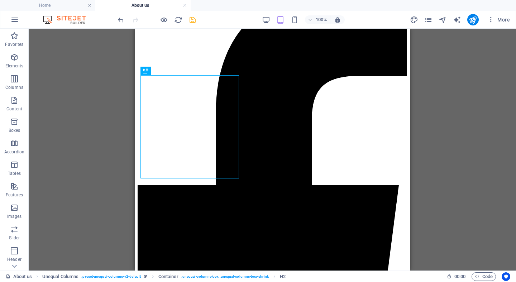
click at [453, 117] on div "Banner H1 Banner Banner Container Text Unequal Columns Container Text Container…" at bounding box center [272, 150] width 487 height 242
click at [446, 128] on div "Banner H1 Banner Banner Container Text Unequal Columns Container Text Container…" at bounding box center [272, 150] width 487 height 242
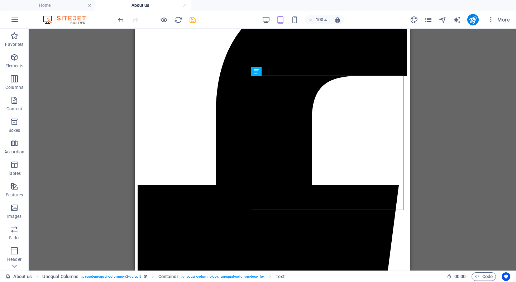
click at [437, 125] on div "Banner H1 Banner Banner Container Text Unequal Columns Container Text Container…" at bounding box center [272, 150] width 487 height 242
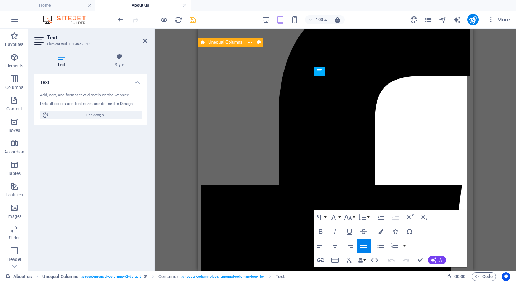
drag, startPoint x: 401, startPoint y: 204, endPoint x: 308, endPoint y: 173, distance: 97.4
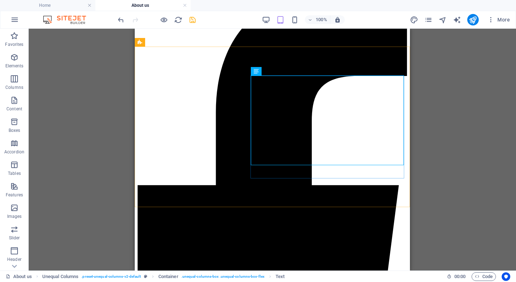
click at [448, 187] on div "Drag here to replace the existing content. Press “Ctrl” if you want to create a…" at bounding box center [272, 150] width 487 height 242
click at [432, 187] on div "Drag here to replace the existing content. Press “Ctrl” if you want to create a…" at bounding box center [272, 150] width 487 height 242
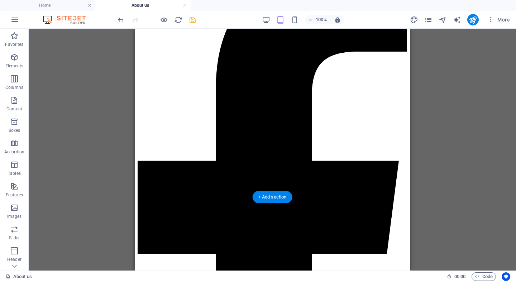
scroll to position [145, 0]
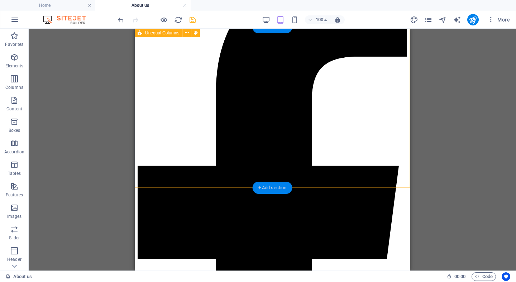
click at [267, 189] on div "+ Add section" at bounding box center [272, 188] width 40 height 12
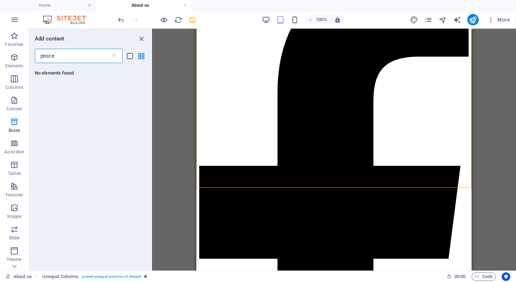
scroll to position [0, 0]
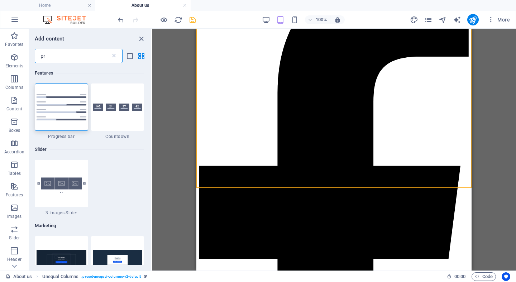
type input "p"
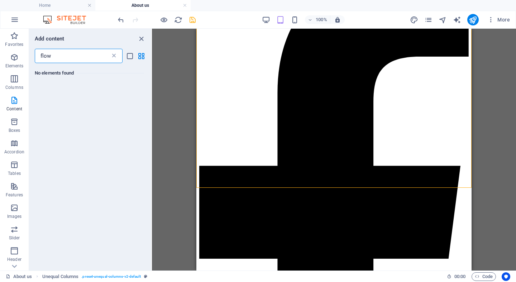
type input "flow"
click at [113, 56] on icon at bounding box center [113, 55] width 7 height 7
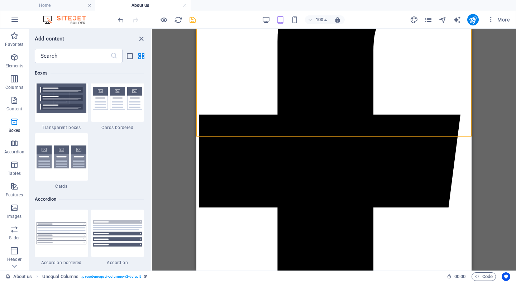
scroll to position [2164, 0]
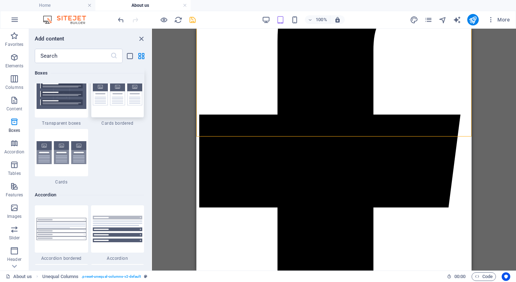
click at [125, 106] on img at bounding box center [118, 93] width 50 height 23
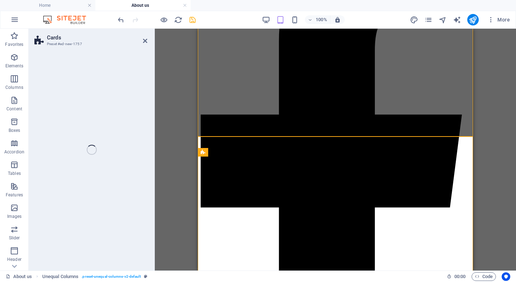
select select "rem"
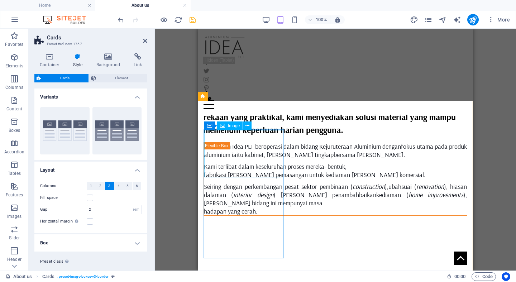
scroll to position [215, 0]
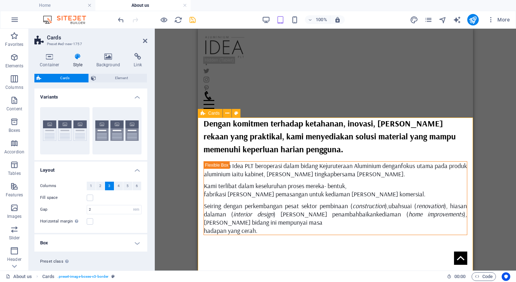
click at [207, 113] on div "Cards" at bounding box center [210, 113] width 25 height 9
click at [225, 114] on icon at bounding box center [227, 114] width 4 height 8
click at [488, 184] on div "Drag here to replace the existing content. Press “Ctrl” if you want to create a…" at bounding box center [335, 150] width 361 height 242
click at [397, 142] on div "Container" at bounding box center [403, 141] width 32 height 9
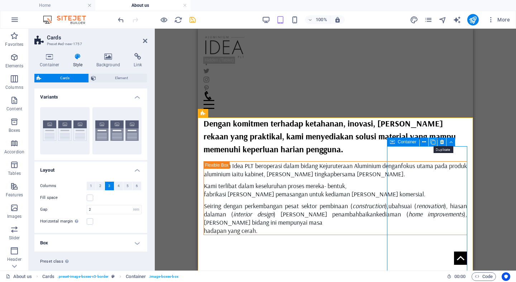
click at [434, 141] on icon at bounding box center [432, 142] width 5 height 8
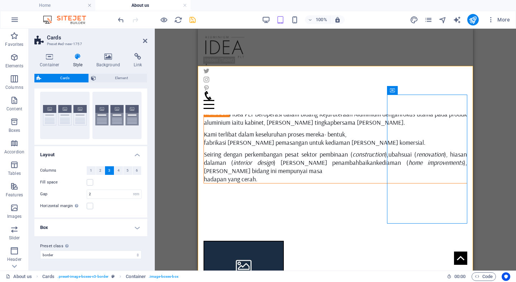
scroll to position [15, 0]
click at [117, 170] on span "4" at bounding box center [118, 170] width 2 height 9
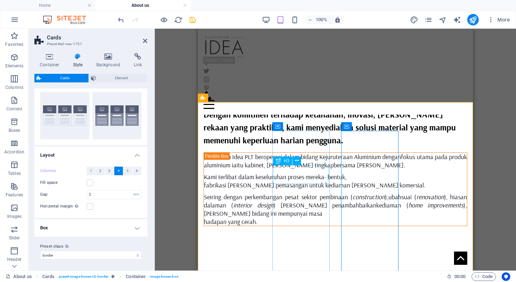
scroll to position [222, 0]
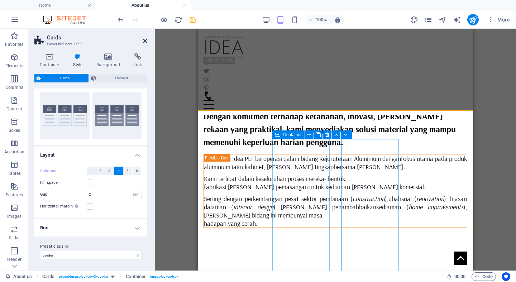
click at [144, 41] on icon at bounding box center [145, 41] width 4 height 6
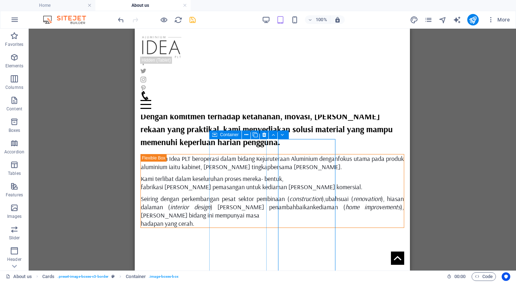
click at [467, 178] on div "Drag here to replace the existing content. Press “Ctrl” if you want to create a…" at bounding box center [272, 150] width 487 height 242
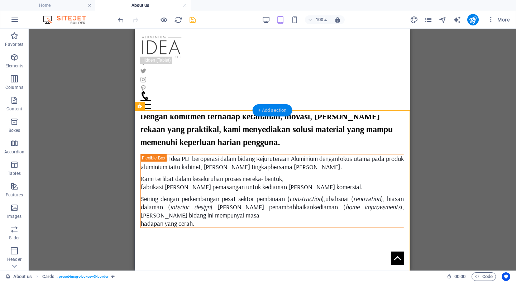
click at [262, 108] on div "+ Add section" at bounding box center [272, 110] width 40 height 12
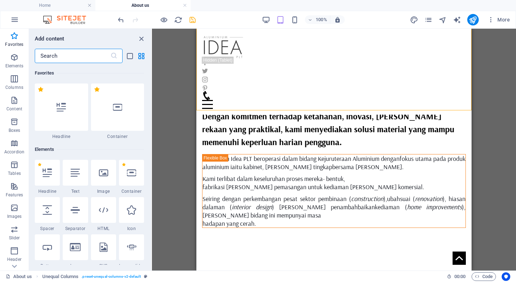
scroll to position [0, 0]
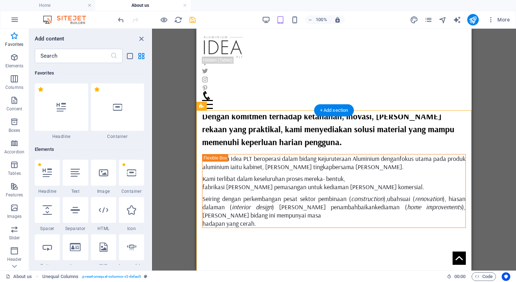
select select "rem"
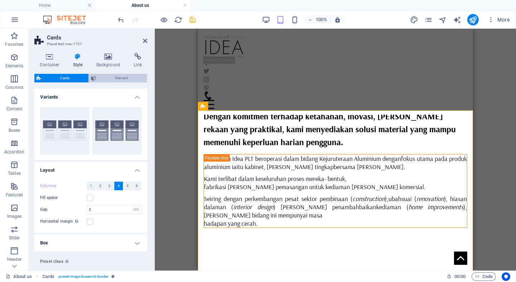
click at [107, 74] on span "Element" at bounding box center [121, 78] width 47 height 9
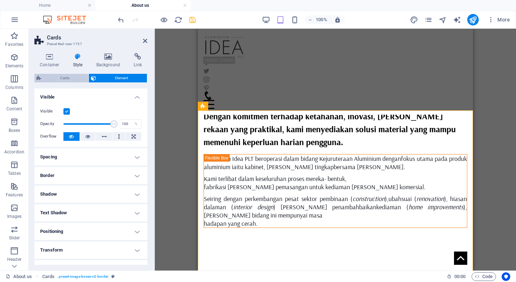
click at [61, 77] on span "Cards" at bounding box center [64, 78] width 43 height 9
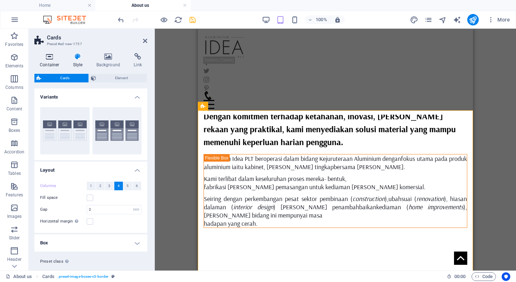
click at [50, 62] on h4 "Container" at bounding box center [50, 60] width 33 height 15
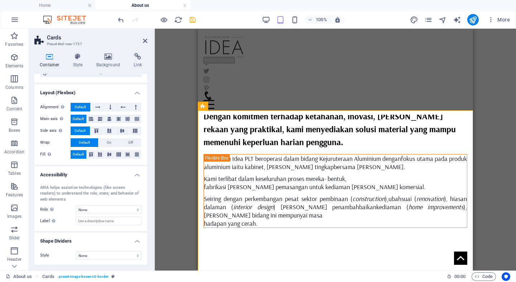
scroll to position [86, 0]
click at [78, 60] on icon at bounding box center [78, 56] width 20 height 7
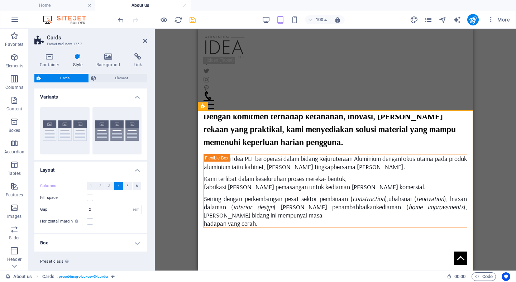
scroll to position [0, 0]
click at [130, 80] on span "Element" at bounding box center [121, 78] width 47 height 9
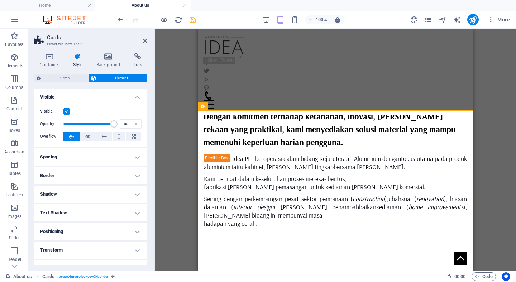
scroll to position [43, 0]
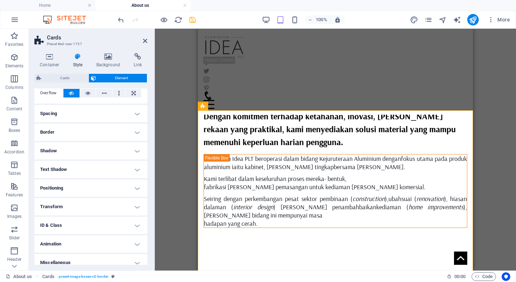
click at [98, 114] on h4 "Spacing" at bounding box center [90, 113] width 113 height 17
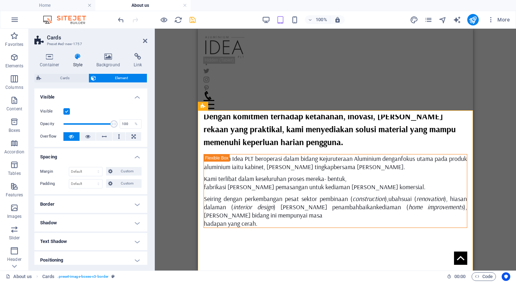
scroll to position [0, 0]
click at [143, 40] on icon at bounding box center [145, 41] width 4 height 6
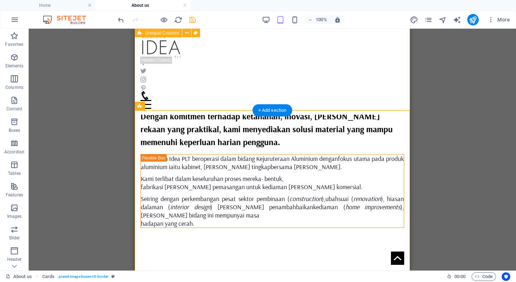
click at [213, 105] on div "Dengan komitmen terhadap ketahanan, inovasi, [PERSON_NAME] rekaan yang praktika…" at bounding box center [272, 168] width 275 height 175
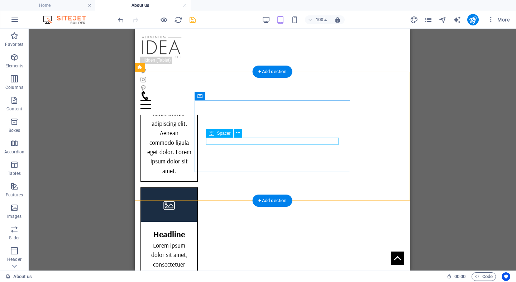
scroll to position [471, 0]
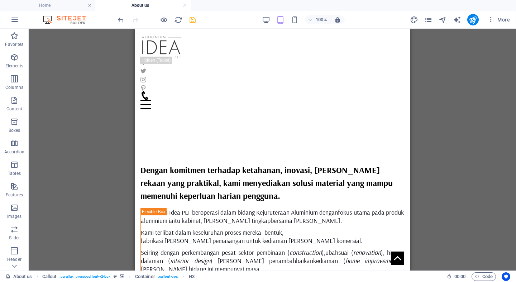
scroll to position [111, 0]
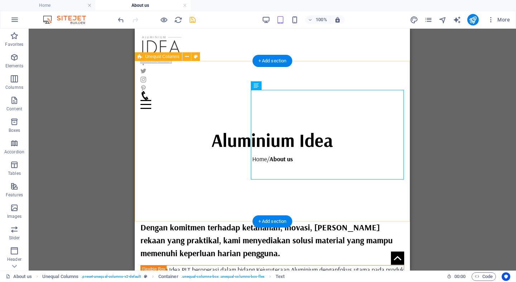
click at [215, 192] on div "Dengan komitmen terhadap ketahanan, inovasi, [PERSON_NAME] rekaan yang praktika…" at bounding box center [272, 279] width 275 height 175
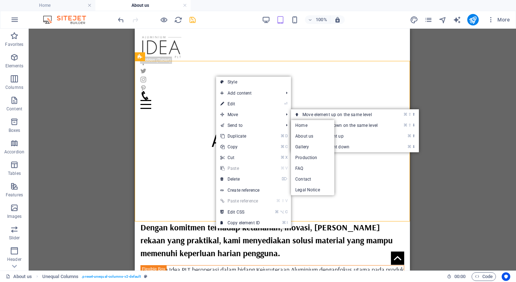
click at [420, 230] on div "Drag here to replace the existing content. Press “Ctrl” if you want to create a…" at bounding box center [272, 150] width 487 height 242
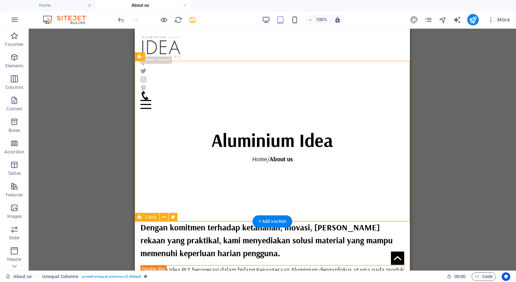
scroll to position [114, 0]
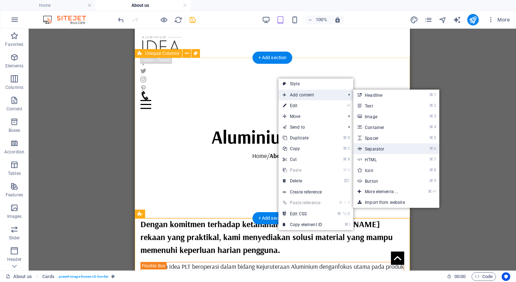
click at [373, 149] on link "⌘ 6 Separator" at bounding box center [382, 148] width 59 height 11
select select "%"
select select "px"
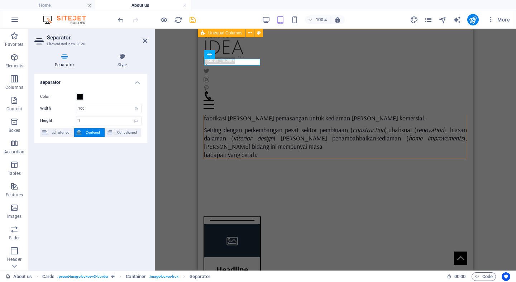
scroll to position [285, 0]
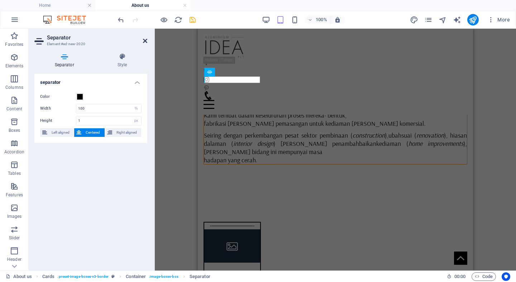
click at [146, 42] on icon at bounding box center [145, 41] width 4 height 6
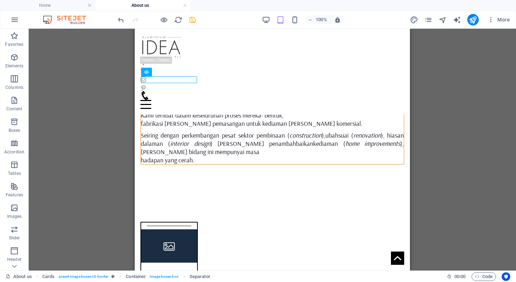
click at [430, 137] on div "Banner H1 Banner Banner Container Text Unequal Columns Text Container Container…" at bounding box center [272, 150] width 487 height 242
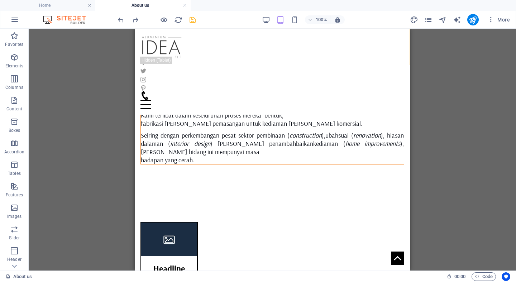
click at [271, 61] on div "Home About us Gallery Production FAQ Contact Menu" at bounding box center [272, 72] width 275 height 86
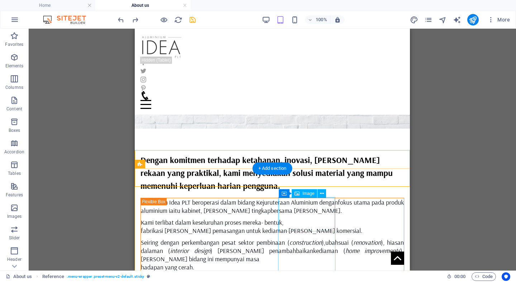
scroll to position [198, 0]
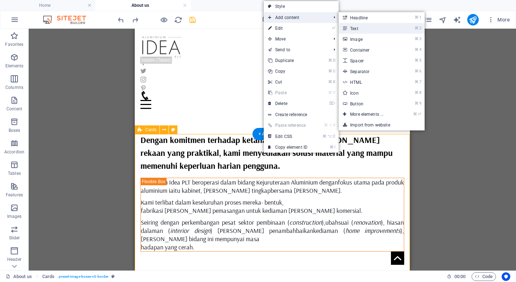
click at [363, 32] on link "⌘ 2 Text" at bounding box center [367, 28] width 59 height 11
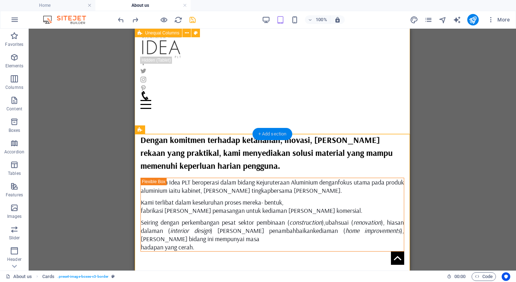
click at [270, 135] on div "+ Add section" at bounding box center [272, 134] width 40 height 12
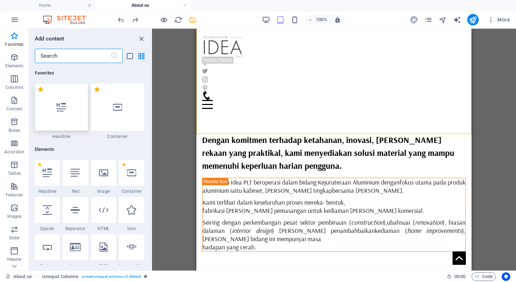
scroll to position [0, 0]
click at [51, 174] on icon at bounding box center [47, 172] width 9 height 9
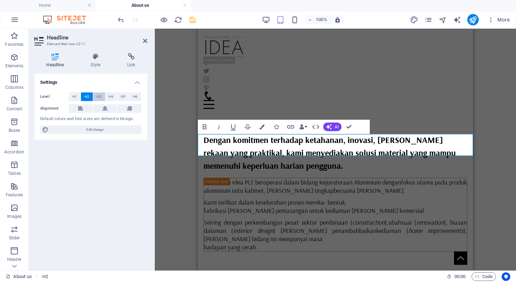
click at [98, 95] on span "H3" at bounding box center [99, 96] width 5 height 9
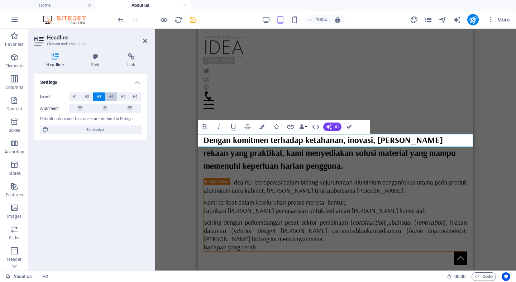
click at [109, 96] on span "H4" at bounding box center [110, 96] width 5 height 9
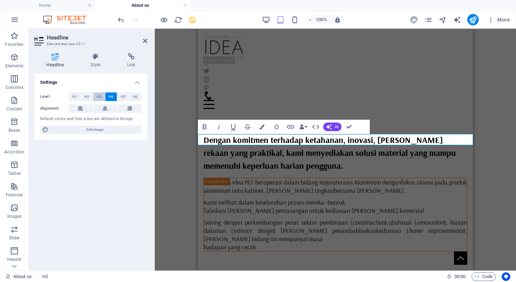
click at [99, 96] on span "H3" at bounding box center [99, 96] width 5 height 9
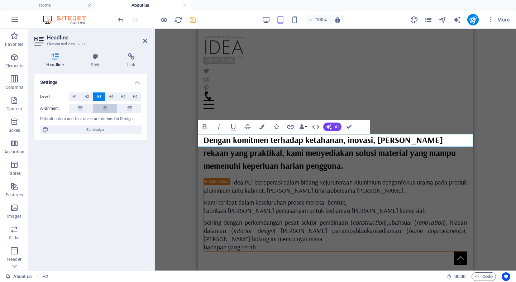
click at [110, 108] on button at bounding box center [105, 108] width 24 height 9
click at [343, 280] on h3 "New headline" at bounding box center [335, 286] width 275 height 13
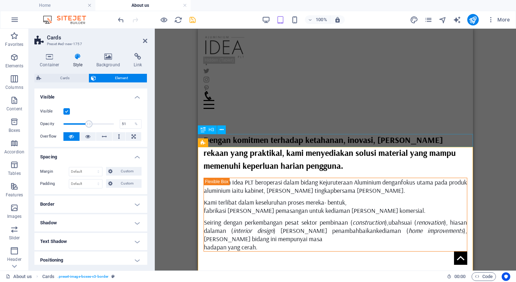
drag, startPoint x: 111, startPoint y: 122, endPoint x: 88, endPoint y: 122, distance: 22.6
click at [88, 122] on span at bounding box center [88, 123] width 7 height 7
type input "100"
drag, startPoint x: 88, startPoint y: 122, endPoint x: 158, endPoint y: 126, distance: 70.3
click at [158, 126] on div "Cards Preset #ed-new-1757 Container Style Background Link Size Height Default p…" at bounding box center [272, 150] width 487 height 242
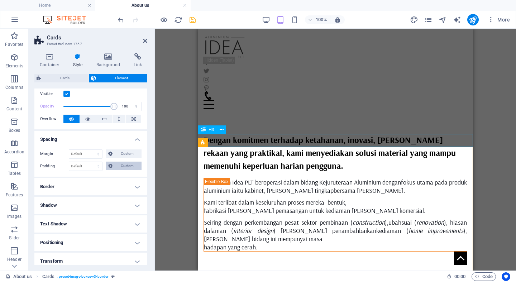
scroll to position [20, 0]
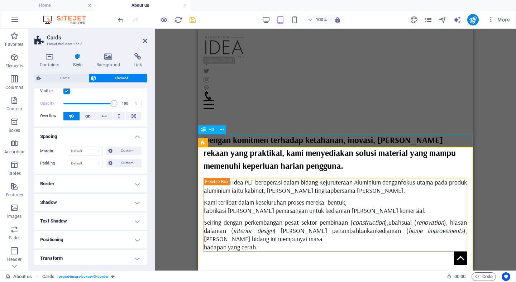
click at [137, 136] on h4 "Spacing" at bounding box center [90, 134] width 113 height 13
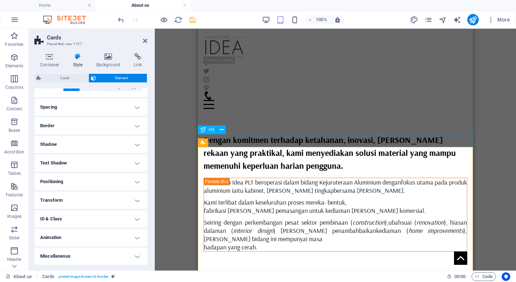
scroll to position [49, 0]
click at [180, 200] on div "Drag here to replace the existing content. Press “Ctrl” if you want to create a…" at bounding box center [335, 150] width 361 height 242
click at [426, 280] on div "Proses [PERSON_NAME] :" at bounding box center [335, 286] width 275 height 13
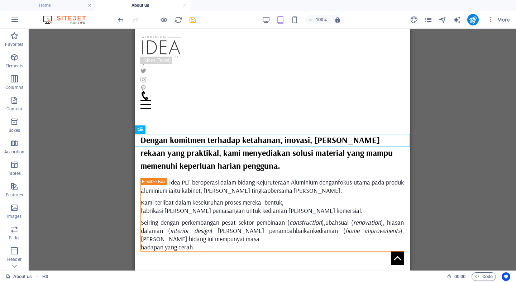
click at [503, 148] on div "Drag here to replace the existing content. Press “Ctrl” if you want to create a…" at bounding box center [272, 150] width 487 height 242
click at [462, 163] on div "Drag here to replace the existing content. Press “Ctrl” if you want to create a…" at bounding box center [272, 150] width 487 height 242
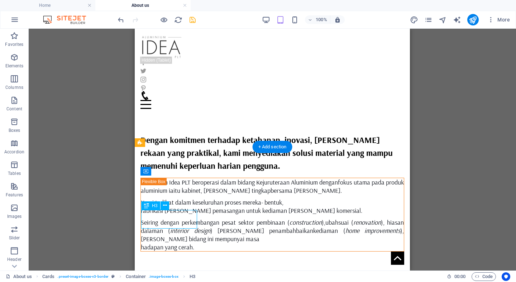
click at [171, 222] on div "Drag here to replace the existing content. Press “Ctrl” if you want to create a…" at bounding box center [272, 150] width 487 height 242
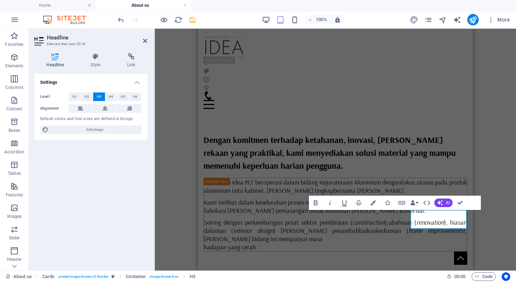
click at [501, 241] on div "Banner H1 Banner Banner Container Text Unequal Columns Text Container Container…" at bounding box center [335, 150] width 361 height 242
click at [497, 202] on div "Banner H1 Banner Banner Container Text Unequal Columns Text Container Container…" at bounding box center [335, 150] width 361 height 242
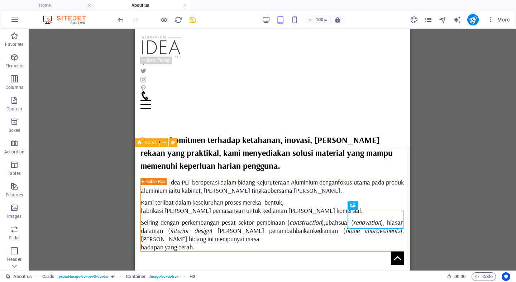
click at [423, 194] on div "Banner H1 Banner Banner Container Text Unequal Columns Text Container Container…" at bounding box center [272, 150] width 487 height 242
click at [187, 18] on div at bounding box center [156, 19] width 80 height 11
click at [192, 19] on icon "save" at bounding box center [192, 20] width 8 height 8
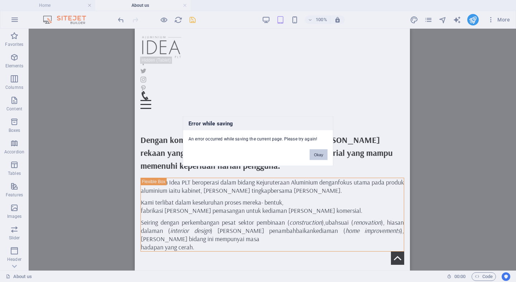
click at [318, 153] on button "Okay" at bounding box center [318, 154] width 18 height 11
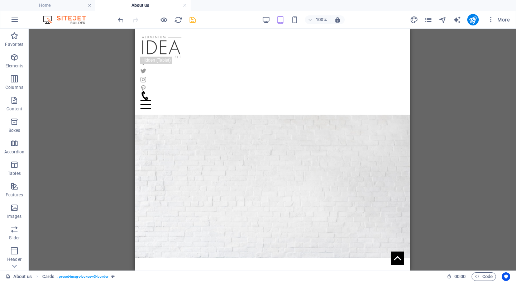
scroll to position [0, 0]
click at [190, 22] on icon "save" at bounding box center [192, 20] width 8 height 8
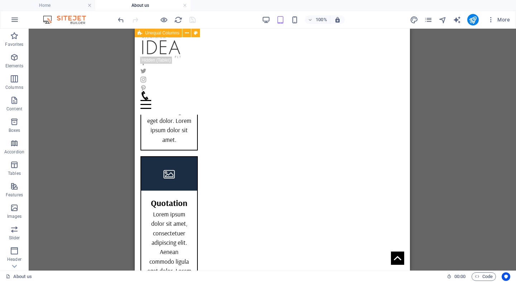
scroll to position [516, 0]
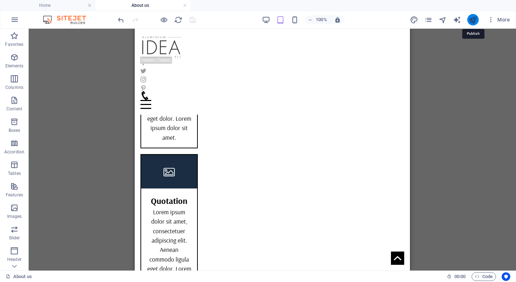
click at [476, 22] on icon "publish" at bounding box center [472, 20] width 8 height 8
